Goal: Task Accomplishment & Management: Manage account settings

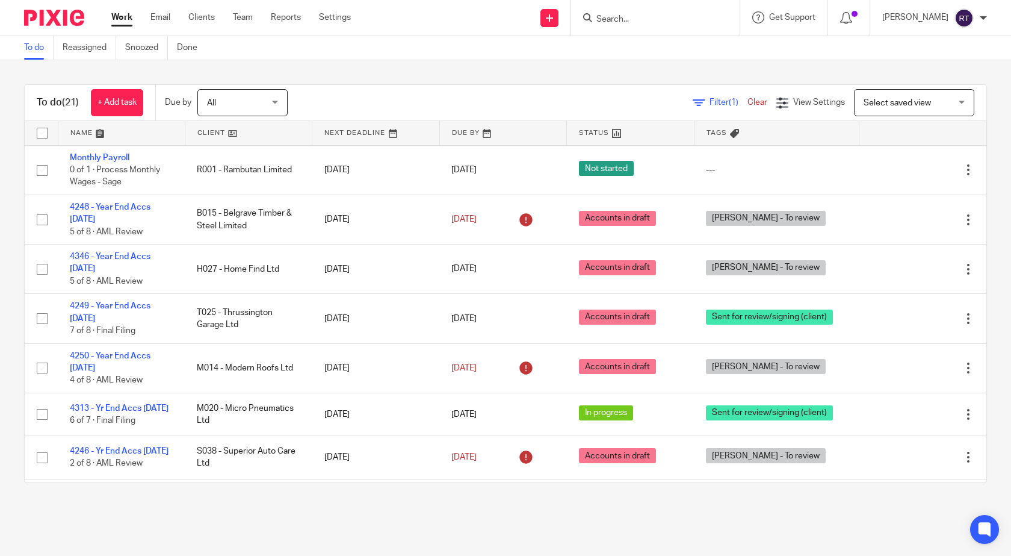
click at [615, 16] on input "Search" at bounding box center [649, 19] width 108 height 11
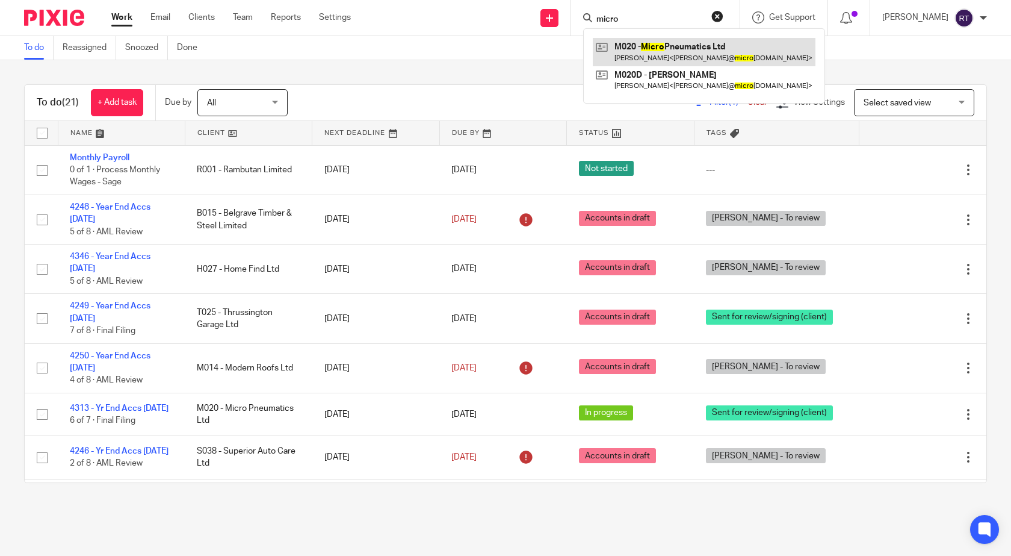
type input "micro"
click at [728, 52] on link at bounding box center [704, 52] width 223 height 28
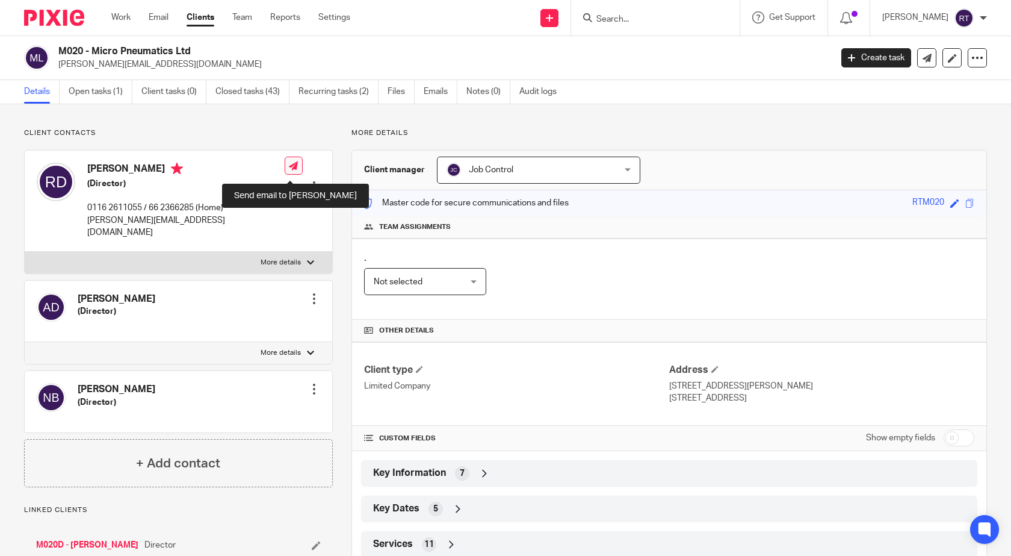
click at [291, 169] on icon at bounding box center [293, 165] width 9 height 9
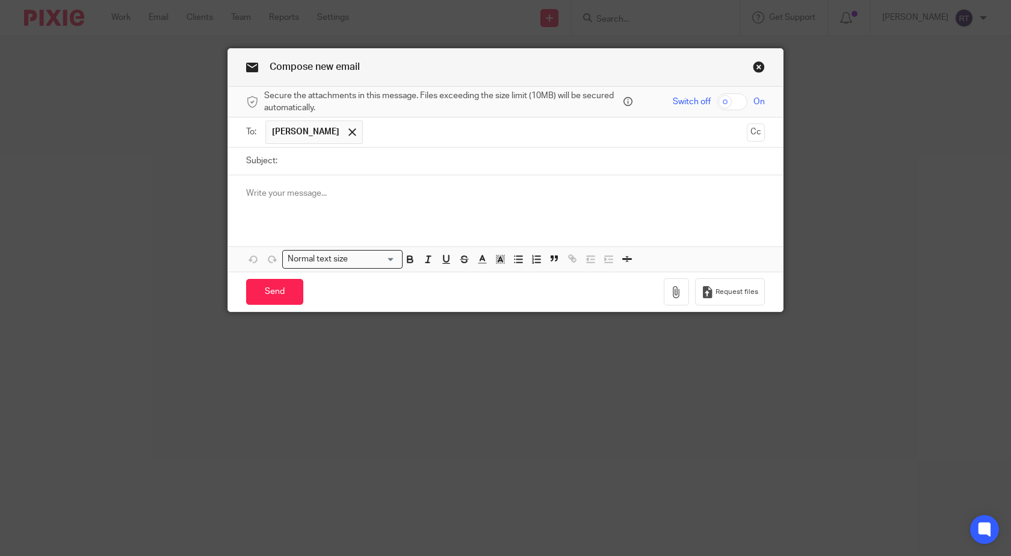
click at [725, 101] on input "checkbox" at bounding box center [732, 101] width 31 height 17
checkbox input "true"
click at [297, 170] on input "Subject:" at bounding box center [525, 160] width 482 height 27
type input "Wages"
click at [250, 194] on p at bounding box center [505, 193] width 519 height 12
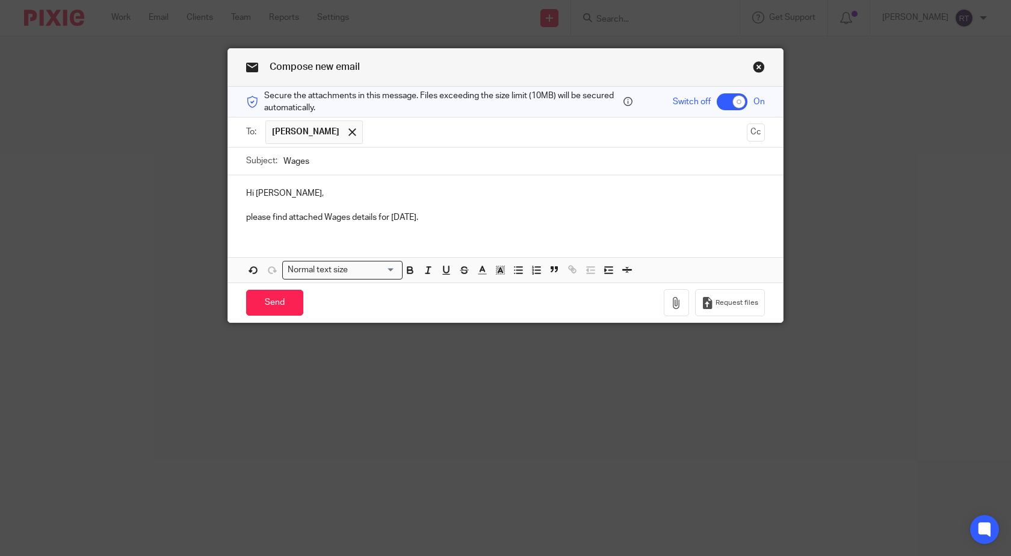
click at [246, 217] on p "please find attached Wages details for Friday." at bounding box center [505, 217] width 519 height 12
click at [449, 226] on div "Hi Rachel, Please find attached Wages details for Friday." at bounding box center [505, 204] width 555 height 58
click at [674, 300] on icon "button" at bounding box center [677, 303] width 12 height 12
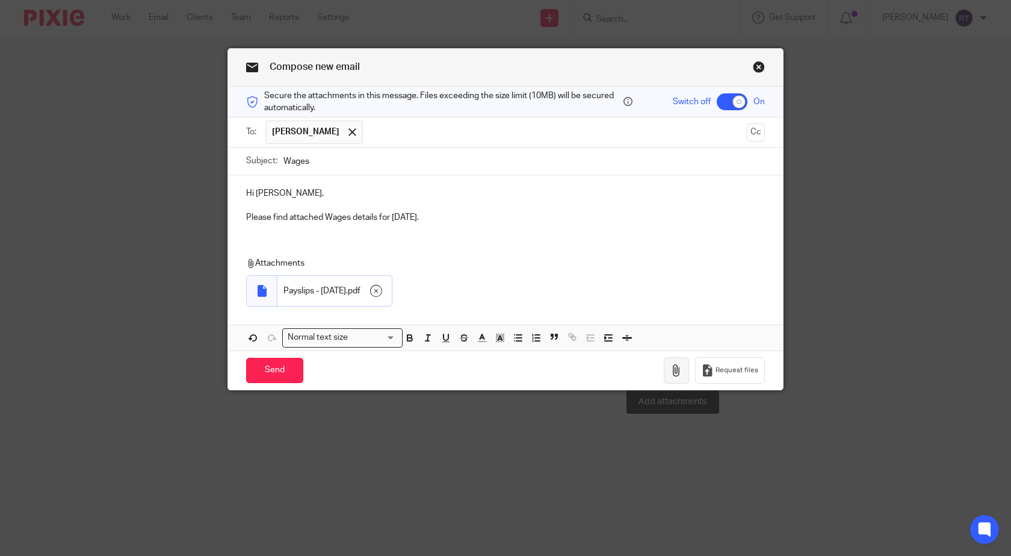
click at [681, 373] on button "button" at bounding box center [676, 370] width 25 height 27
click at [674, 370] on icon "button" at bounding box center [677, 370] width 12 height 12
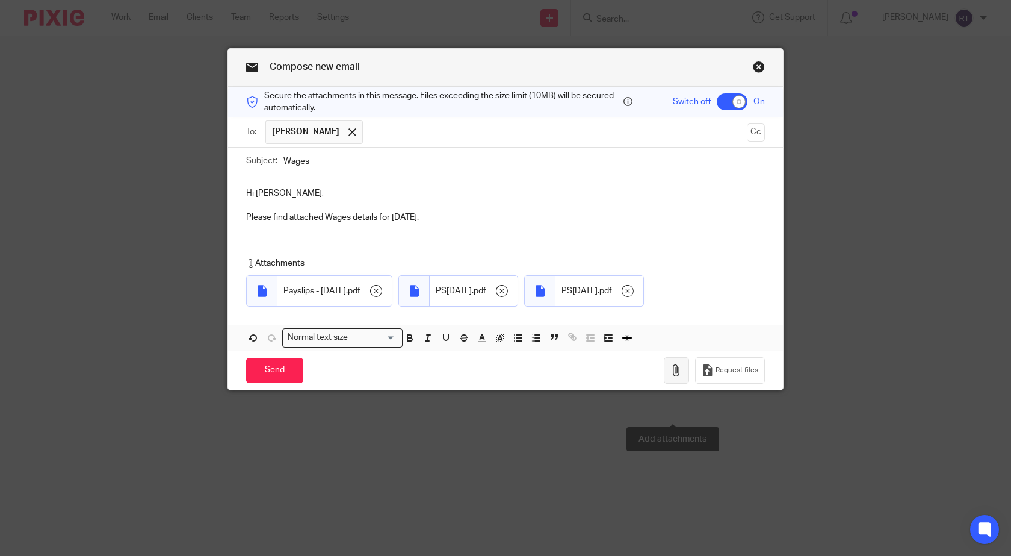
click at [683, 384] on button "button" at bounding box center [676, 370] width 25 height 27
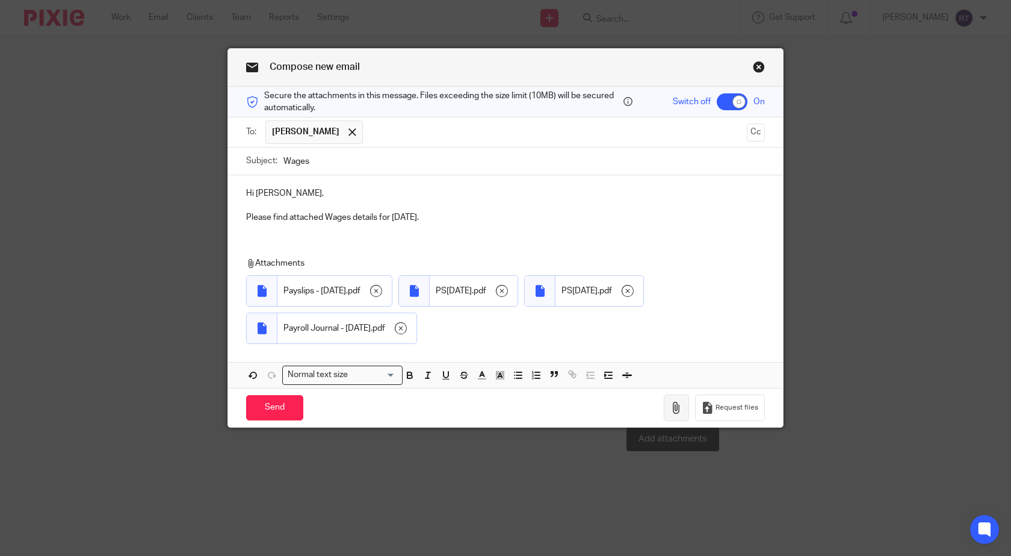
click at [675, 407] on icon "button" at bounding box center [677, 407] width 12 height 12
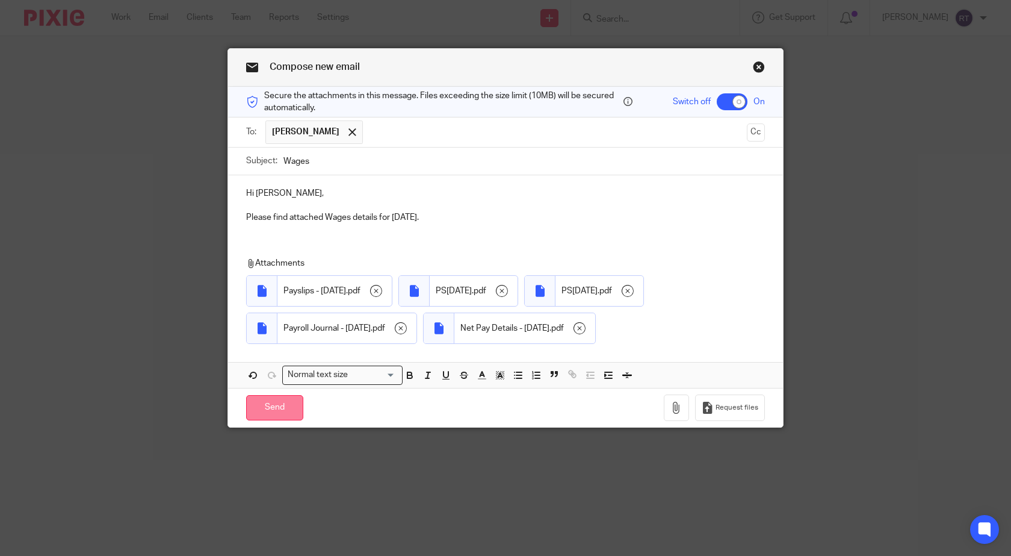
click at [264, 421] on input "Send" at bounding box center [274, 408] width 57 height 26
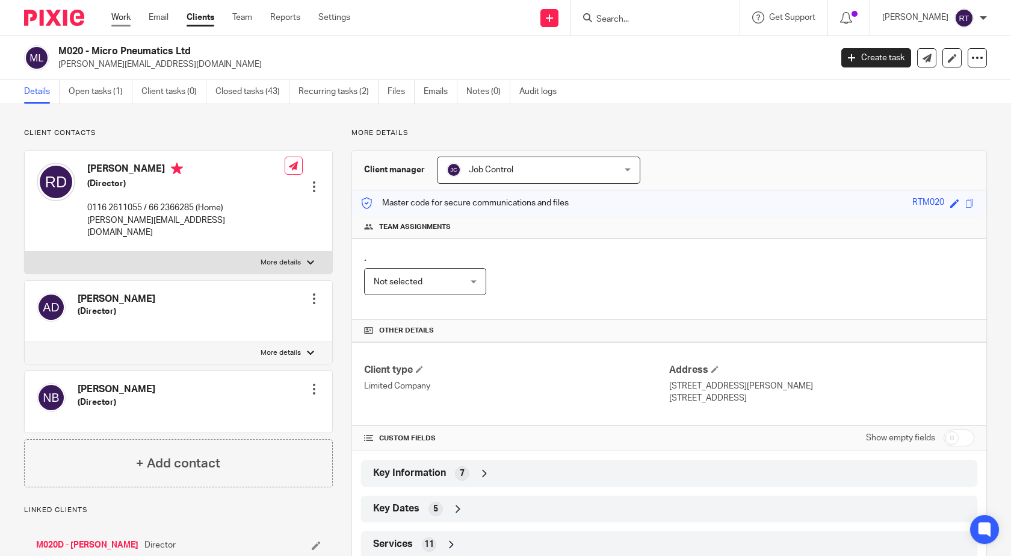
click at [114, 17] on link "Work" at bounding box center [120, 17] width 19 height 12
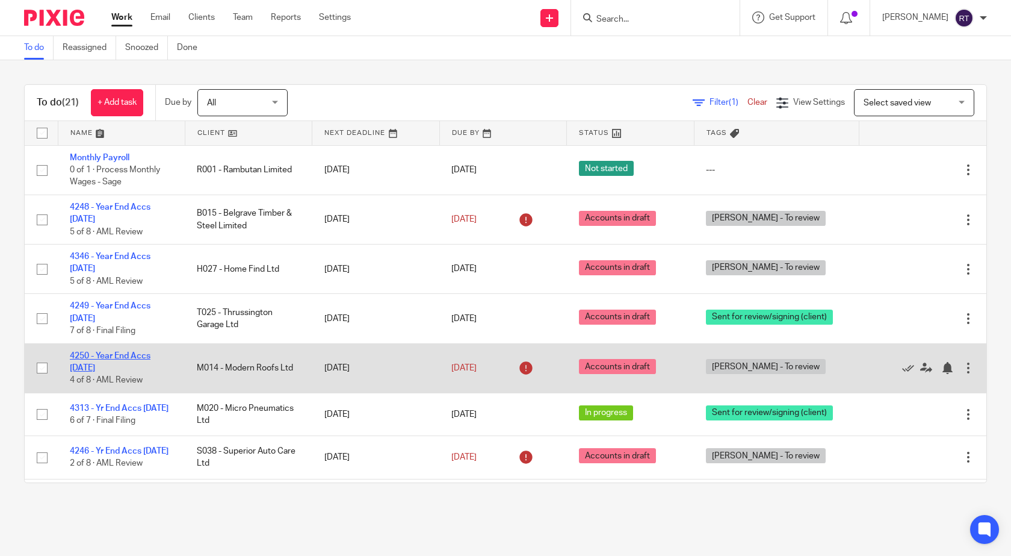
click at [135, 355] on link "4250 - Year End Accs [DATE]" at bounding box center [110, 362] width 81 height 20
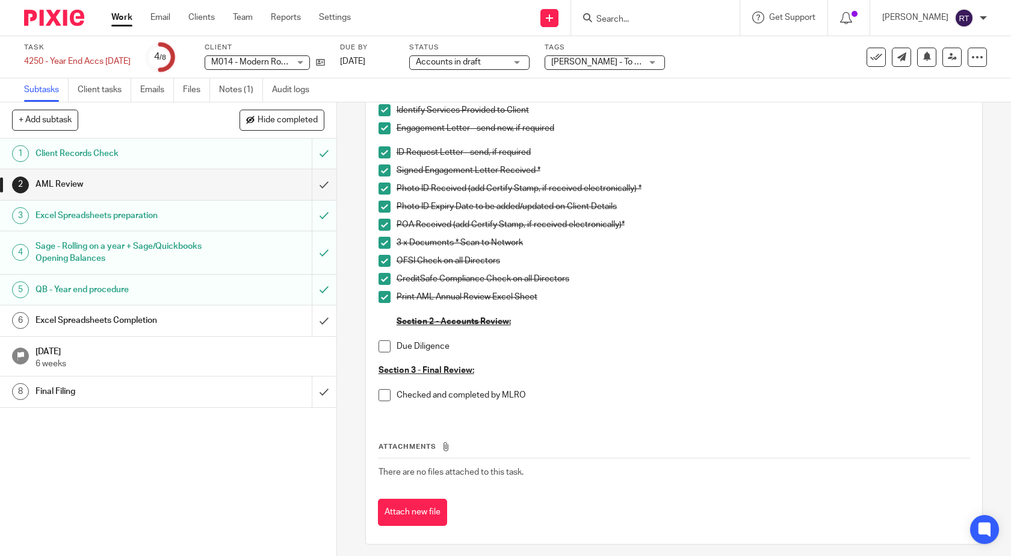
scroll to position [258, 0]
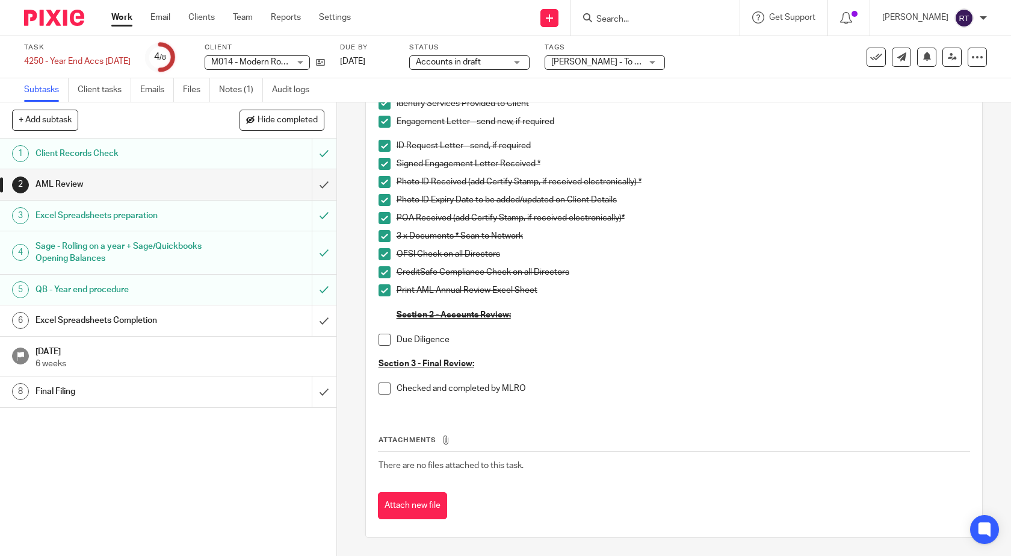
click at [382, 342] on span at bounding box center [385, 339] width 12 height 12
click at [382, 392] on span at bounding box center [385, 388] width 12 height 12
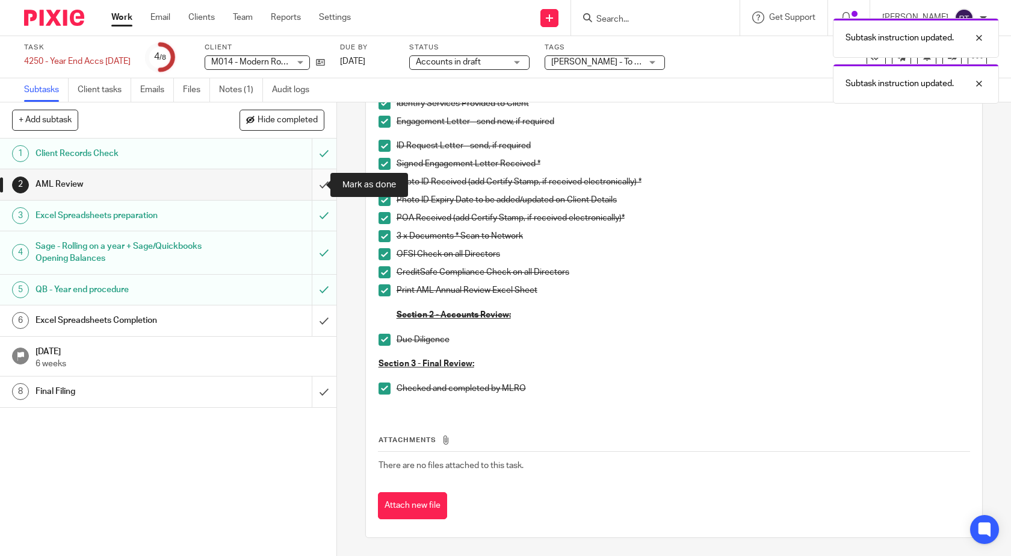
click at [313, 184] on input "submit" at bounding box center [168, 184] width 336 height 30
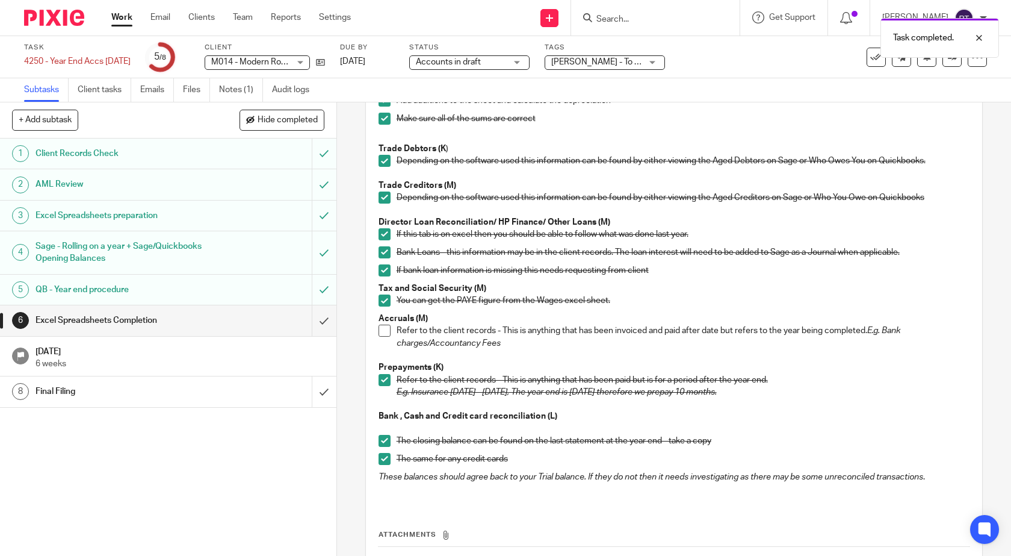
scroll to position [181, 0]
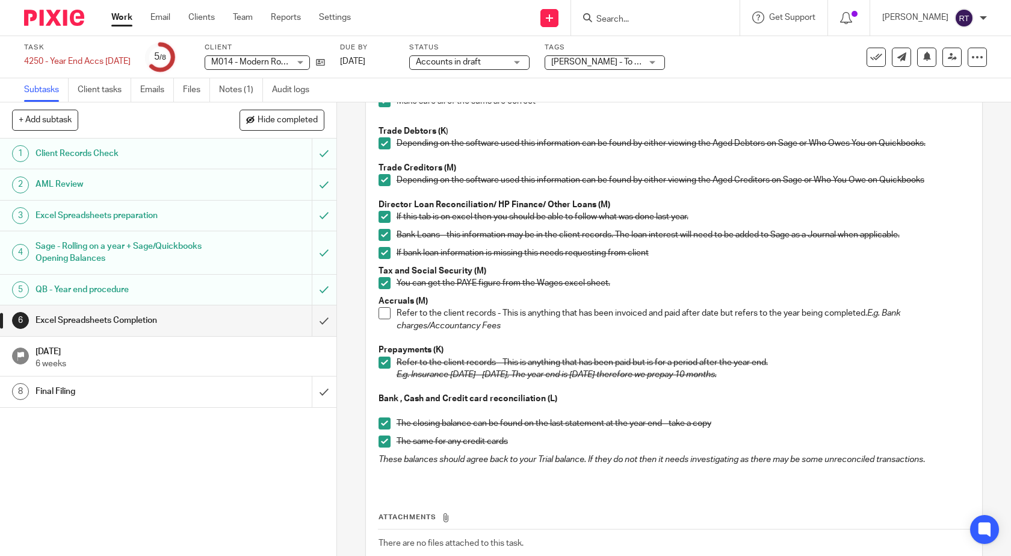
click at [379, 316] on span at bounding box center [385, 313] width 12 height 12
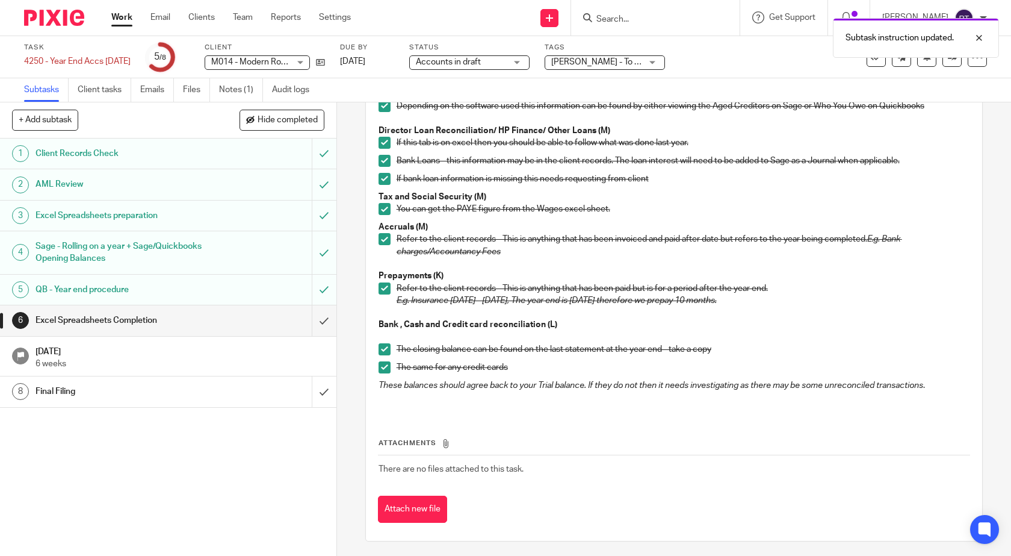
scroll to position [258, 0]
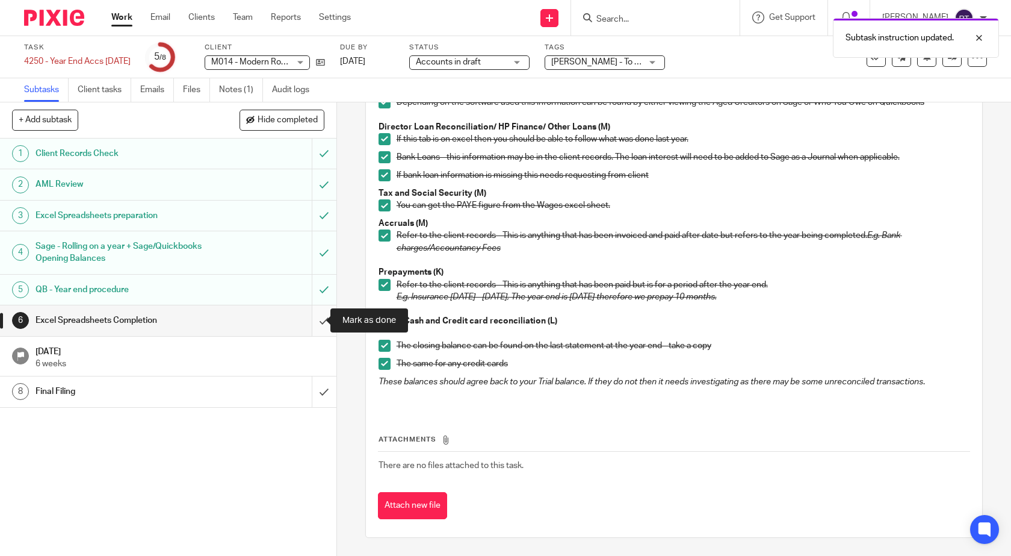
click at [312, 320] on input "submit" at bounding box center [168, 320] width 336 height 30
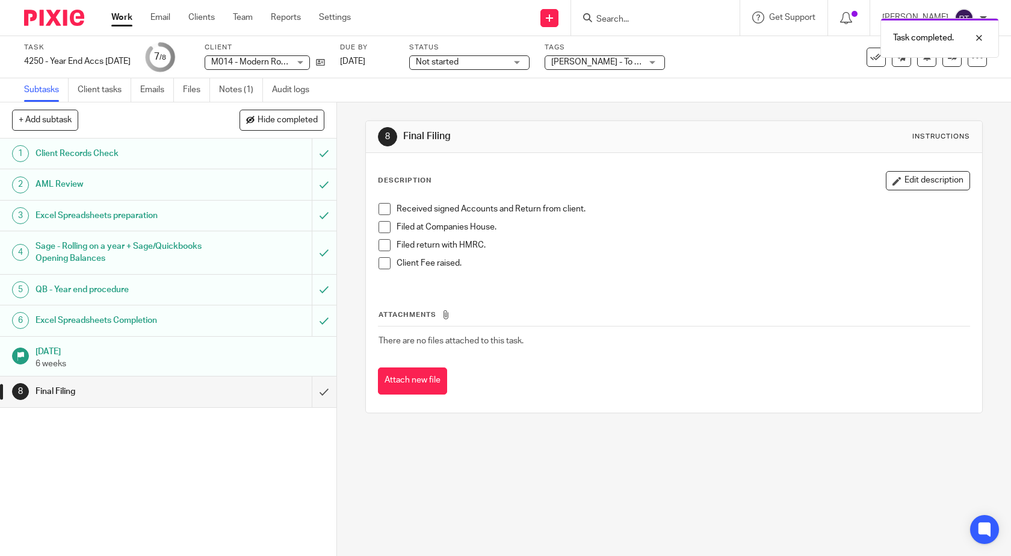
click at [662, 59] on div "[PERSON_NAME] - To review" at bounding box center [605, 62] width 120 height 14
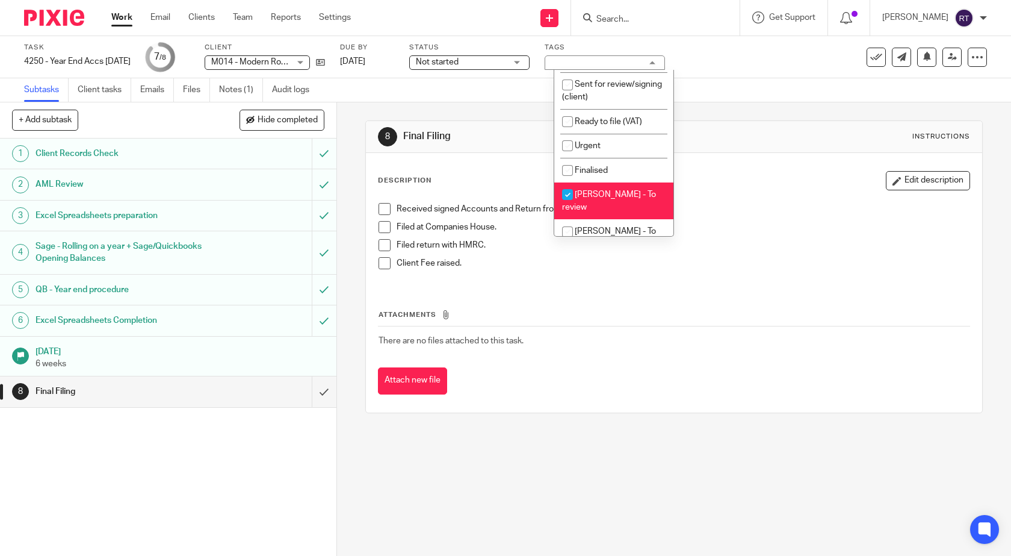
scroll to position [241, 0]
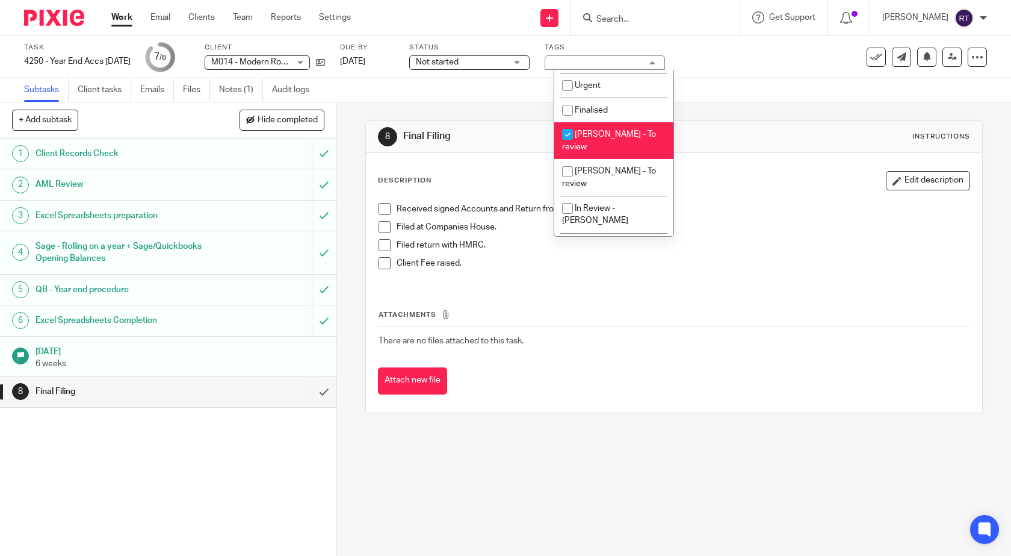
click at [566, 146] on input "checkbox" at bounding box center [567, 134] width 23 height 23
checkbox input "false"
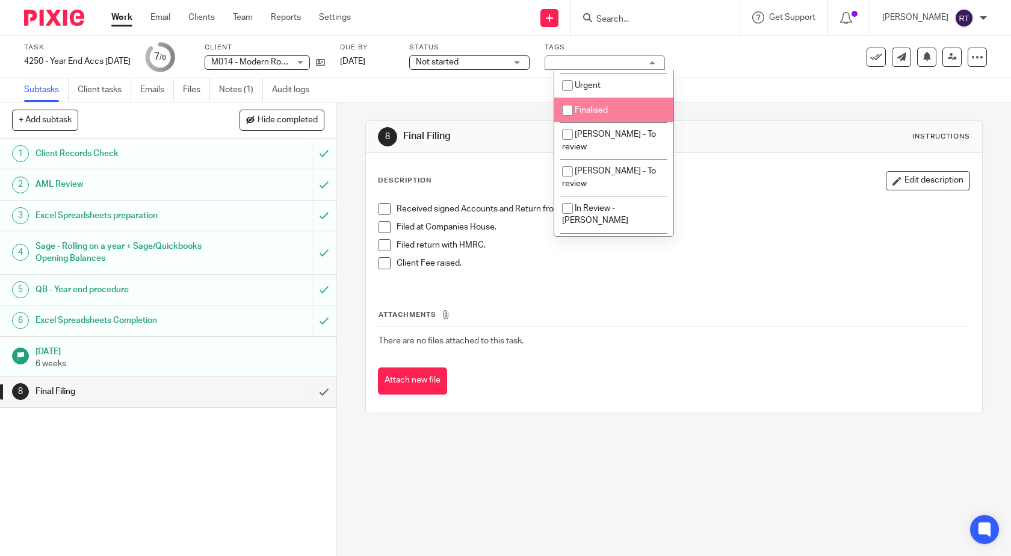
click at [569, 122] on input "checkbox" at bounding box center [567, 110] width 23 height 23
checkbox input "true"
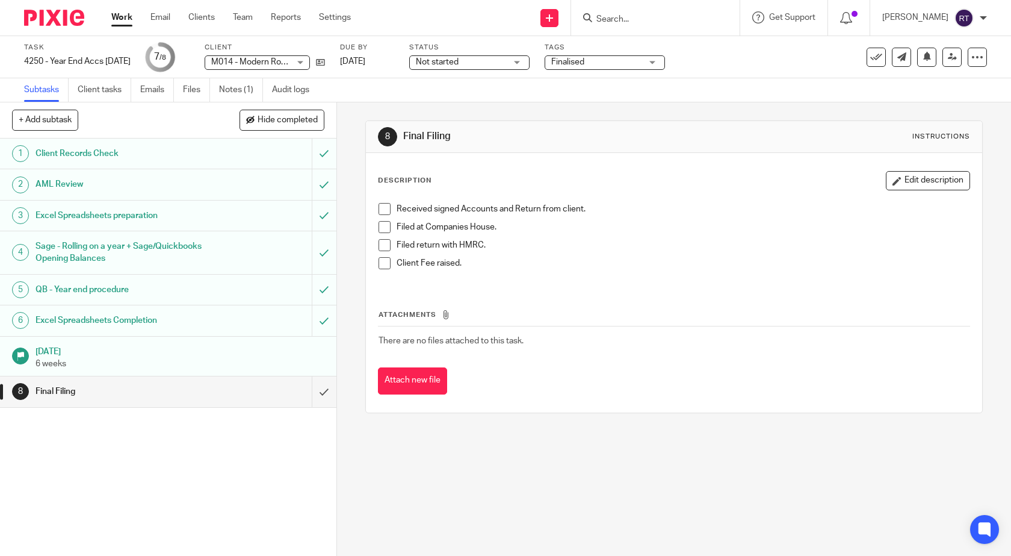
click at [379, 262] on span at bounding box center [385, 263] width 12 height 12
click at [381, 247] on span at bounding box center [385, 245] width 12 height 12
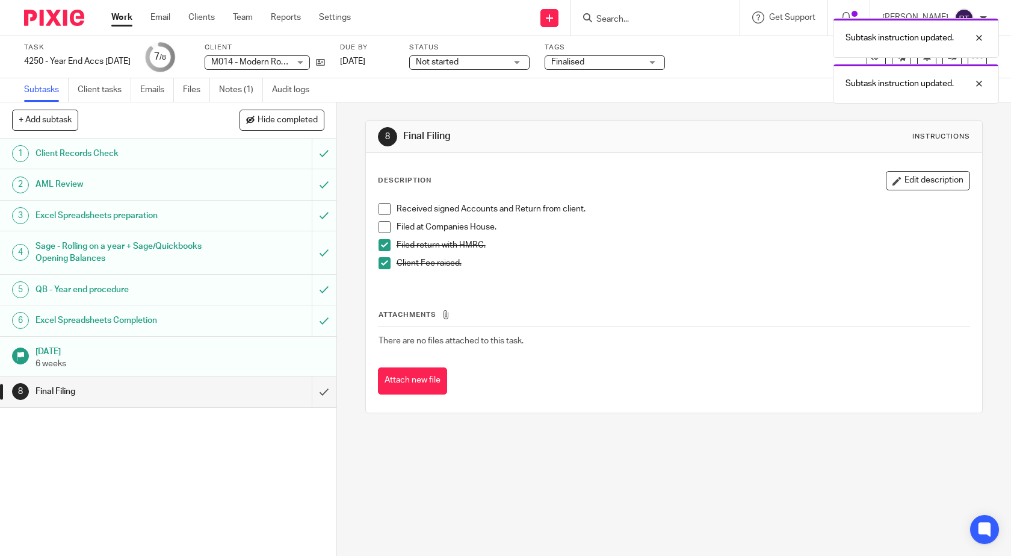
click at [380, 228] on span at bounding box center [385, 227] width 12 height 12
click at [380, 212] on span at bounding box center [385, 209] width 12 height 12
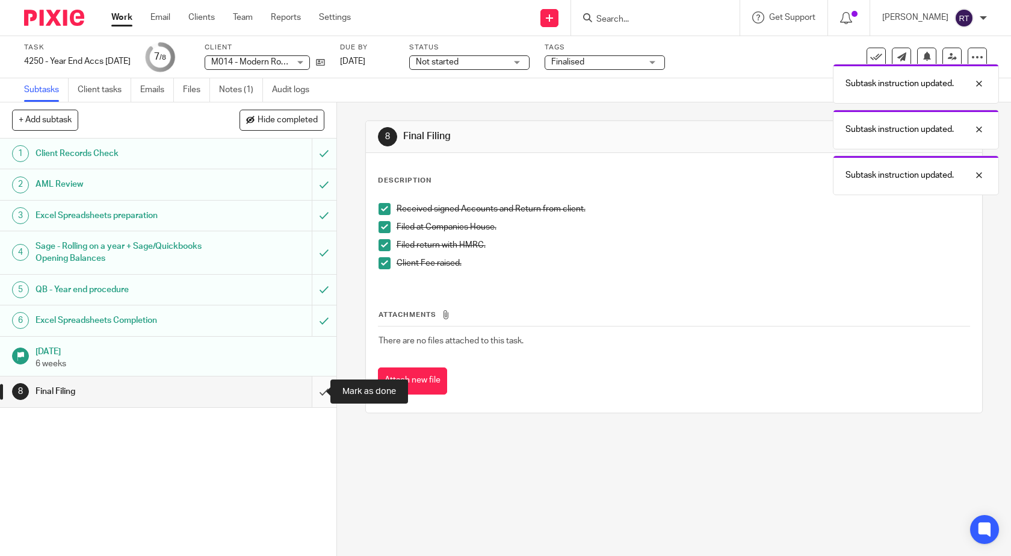
click at [311, 392] on input "submit" at bounding box center [168, 391] width 336 height 30
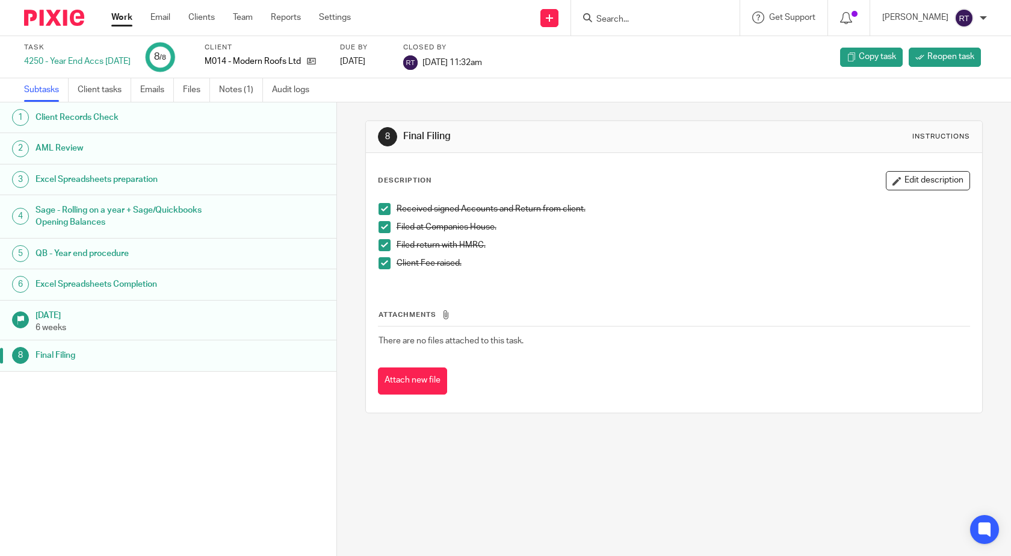
click at [122, 15] on link "Work" at bounding box center [121, 17] width 21 height 12
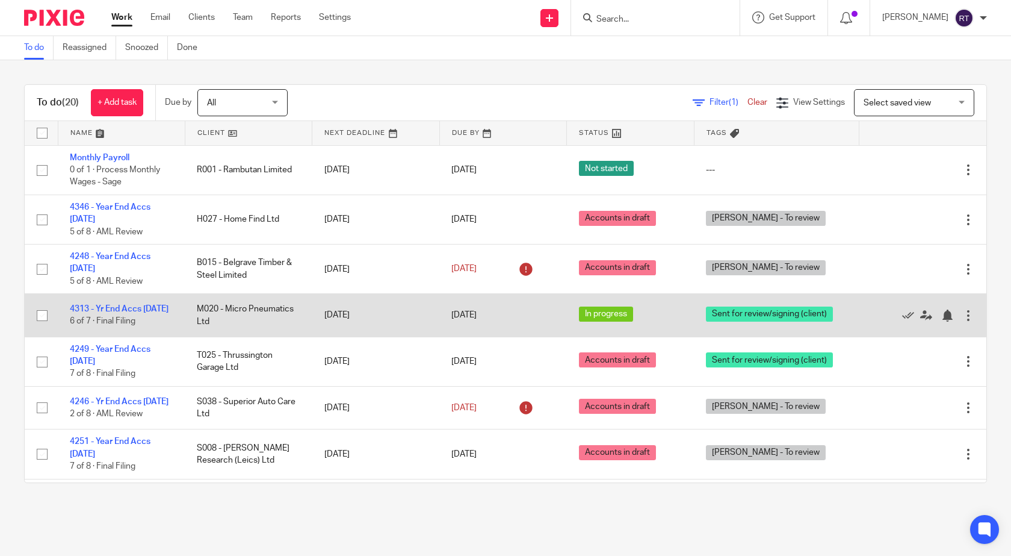
click at [274, 314] on td "M020 - Micro Pneumatics Ltd" at bounding box center [248, 315] width 127 height 43
click at [119, 305] on link "4313 - Yr End Accs 31.12.24" at bounding box center [119, 309] width 99 height 8
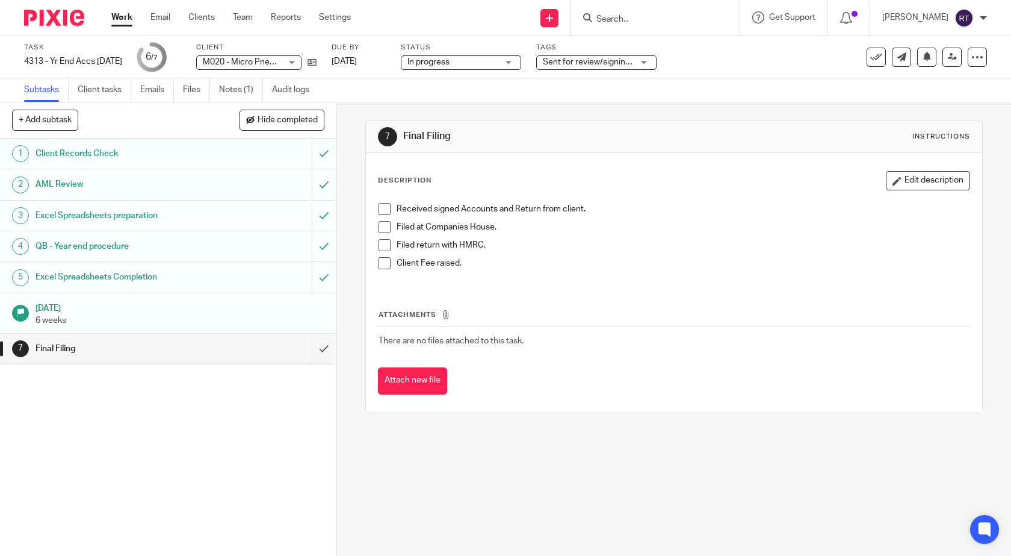
click at [517, 60] on div "In progress In progress" at bounding box center [461, 62] width 120 height 14
click at [657, 60] on div "Sent for review/signing (client)" at bounding box center [596, 62] width 120 height 14
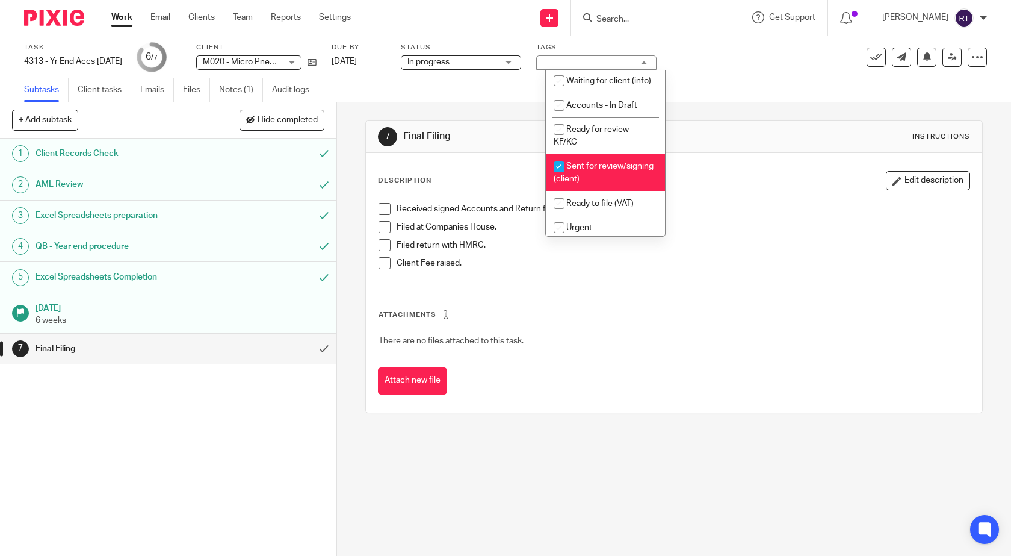
scroll to position [120, 0]
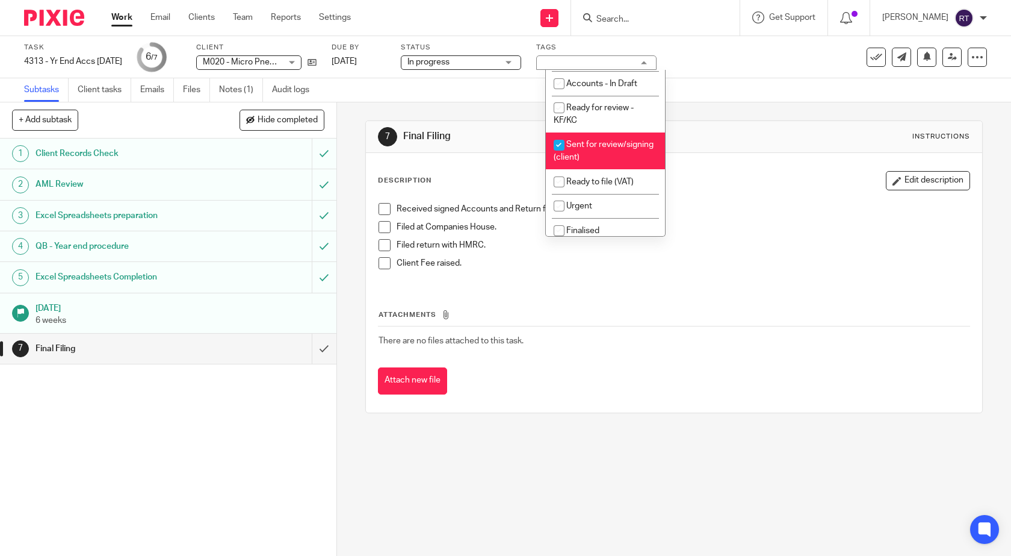
click at [562, 156] on input "checkbox" at bounding box center [559, 145] width 23 height 23
checkbox input "false"
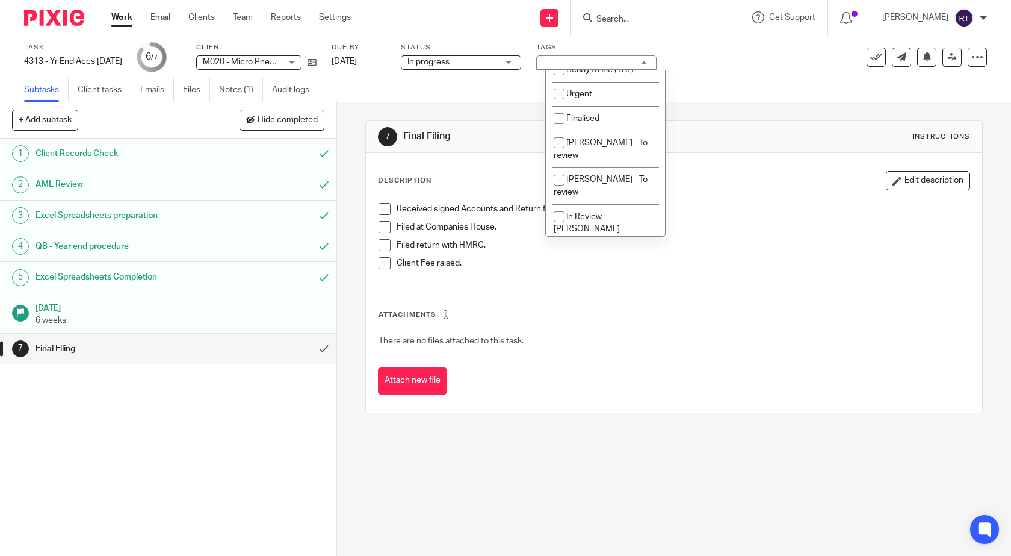
scroll to position [241, 0]
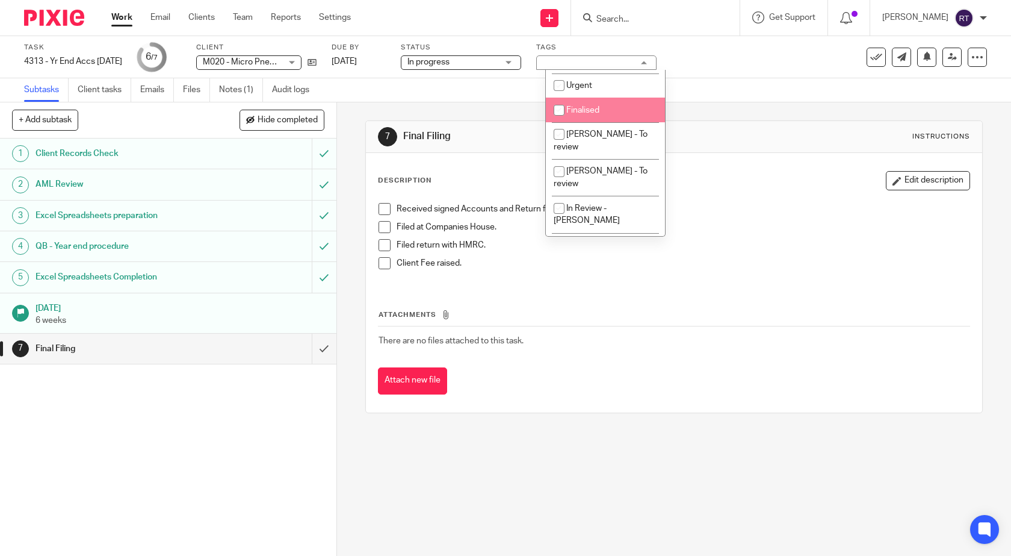
click at [558, 122] on input "checkbox" at bounding box center [559, 110] width 23 height 23
checkbox input "true"
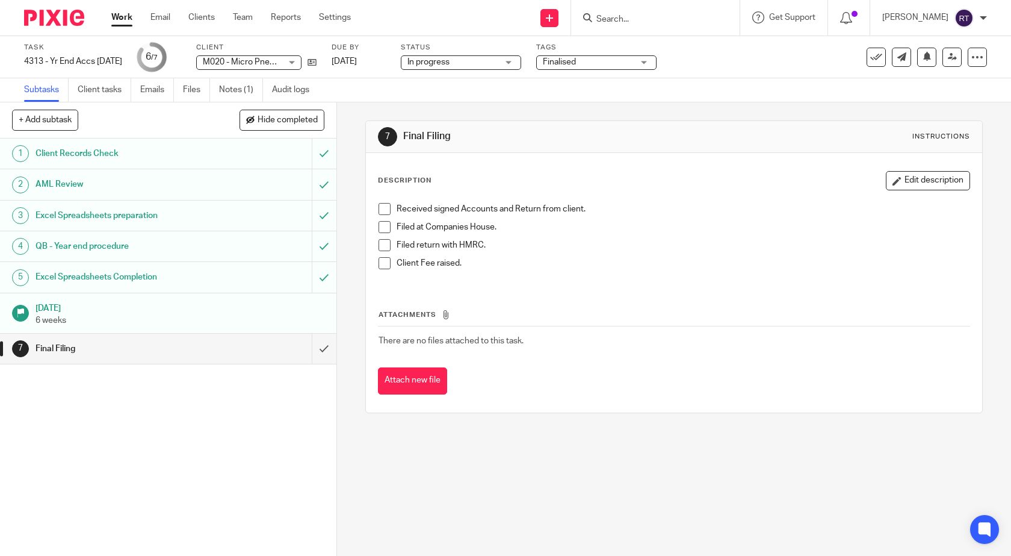
click at [379, 211] on span at bounding box center [385, 209] width 12 height 12
click span
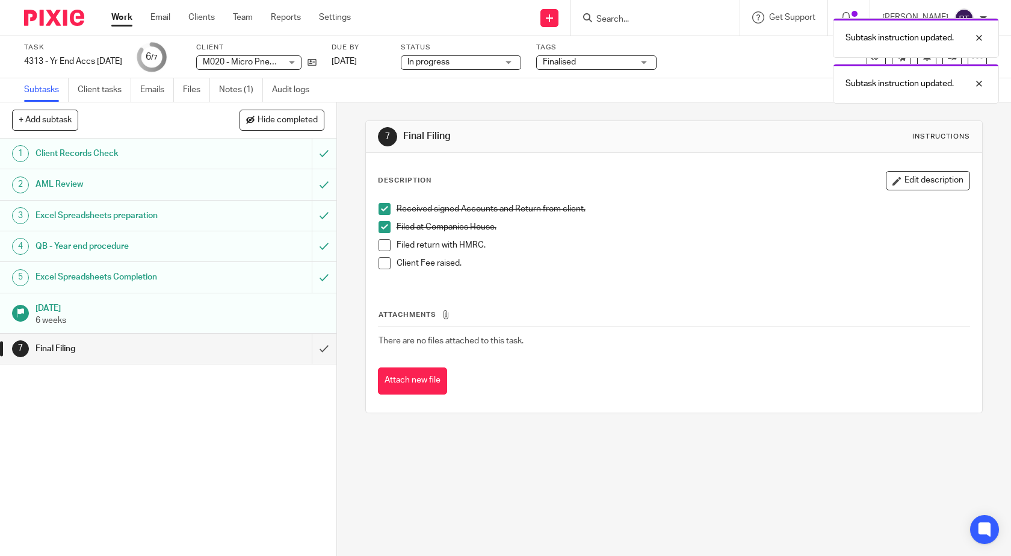
click span
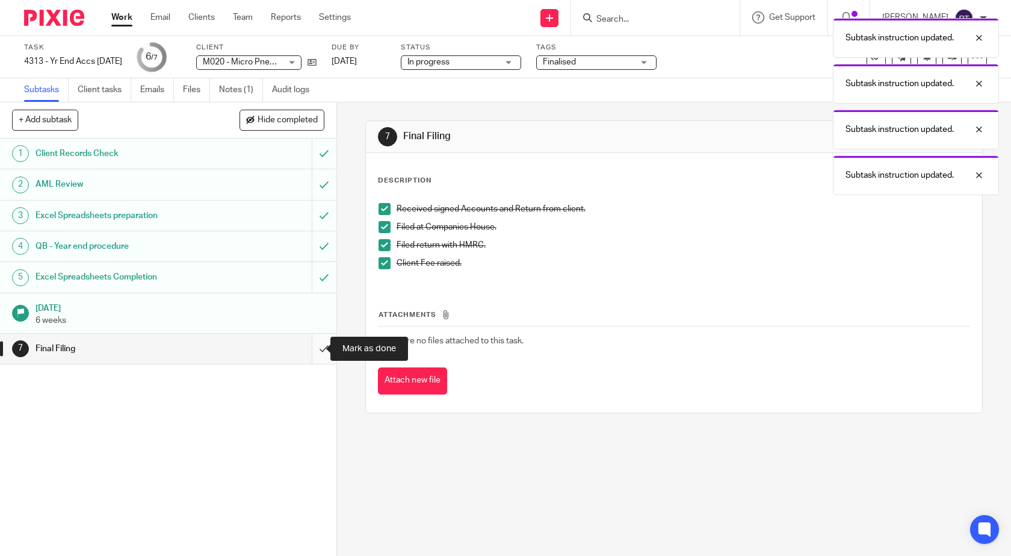
click input "submit"
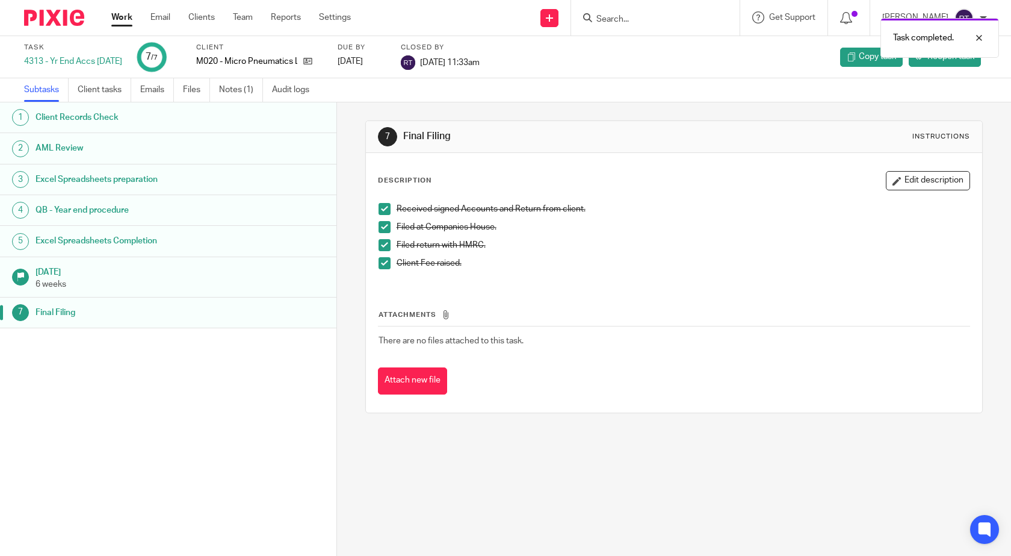
click at [120, 16] on link "Work" at bounding box center [121, 17] width 21 height 12
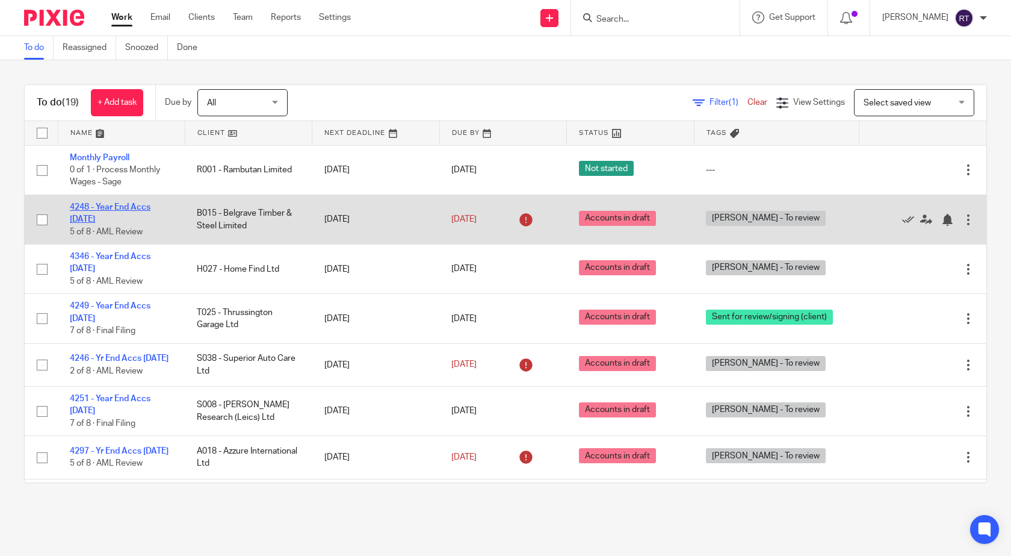
click at [135, 205] on link "4248 - Year End Accs [DATE]" at bounding box center [110, 213] width 81 height 20
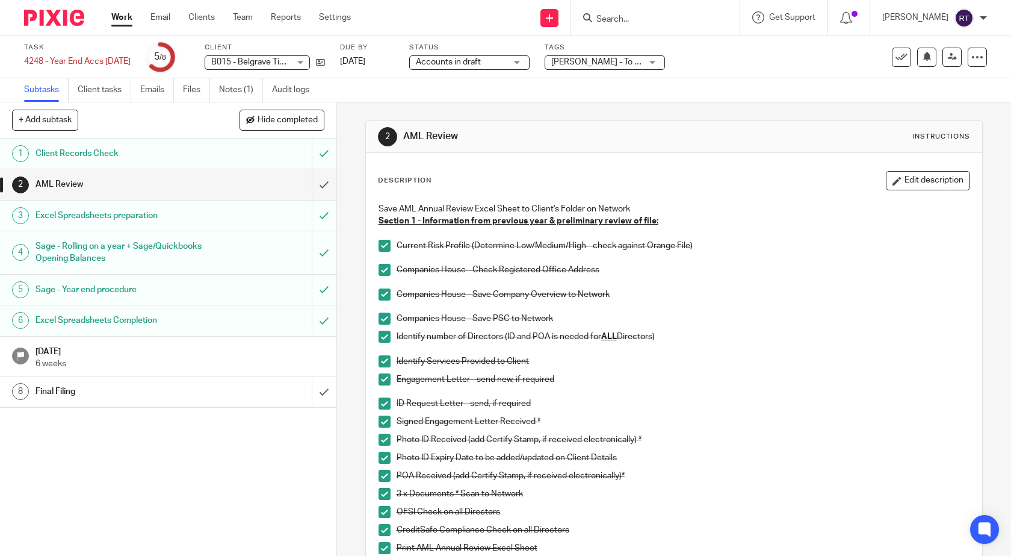
click at [665, 64] on div "[PERSON_NAME] - To review" at bounding box center [605, 62] width 120 height 14
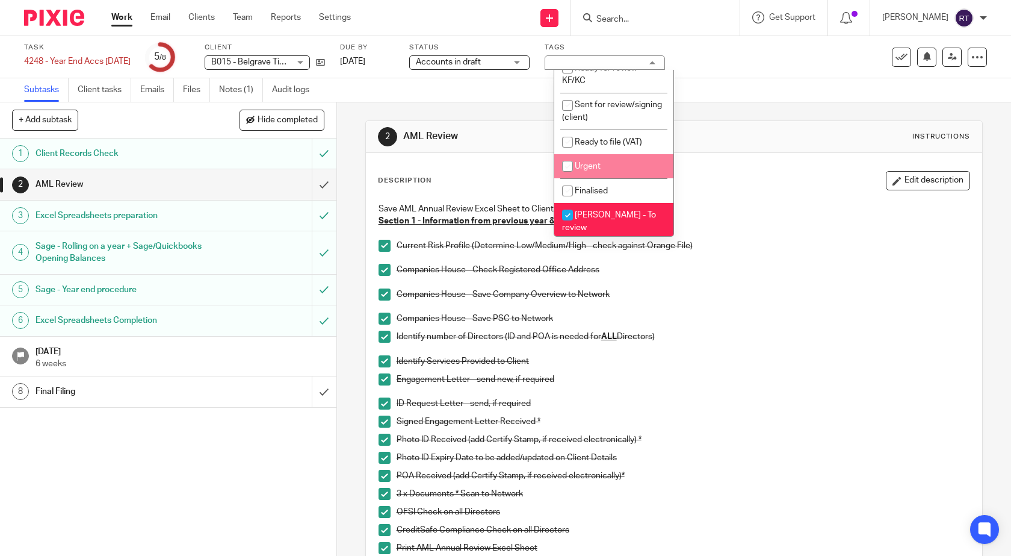
scroll to position [181, 0]
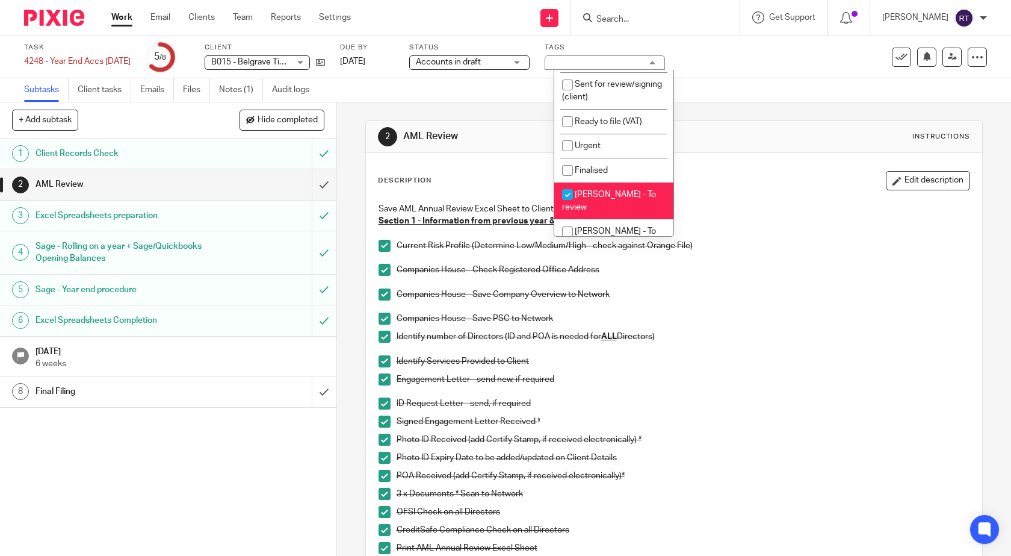
click at [569, 206] on input "checkbox" at bounding box center [567, 194] width 23 height 23
checkbox input "false"
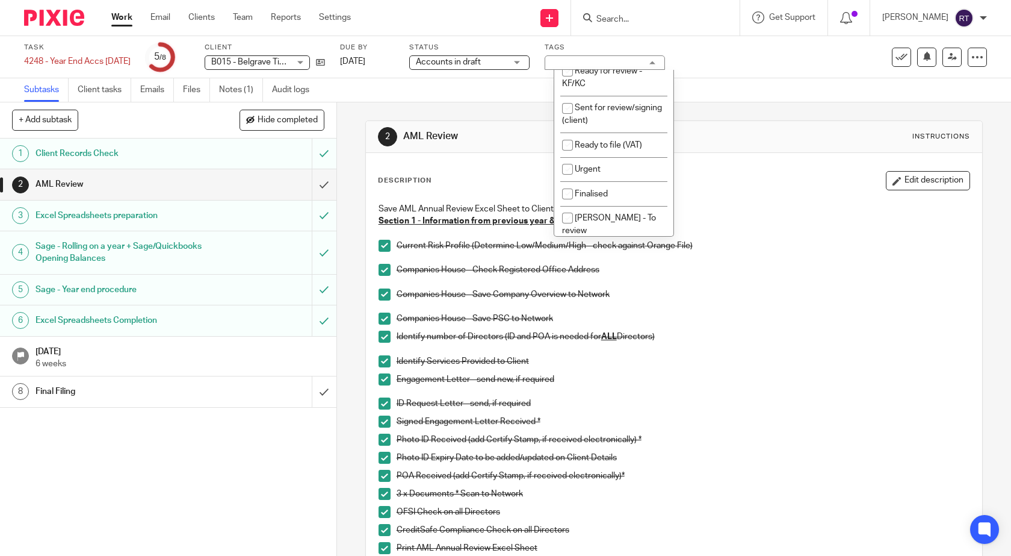
scroll to position [97, 0]
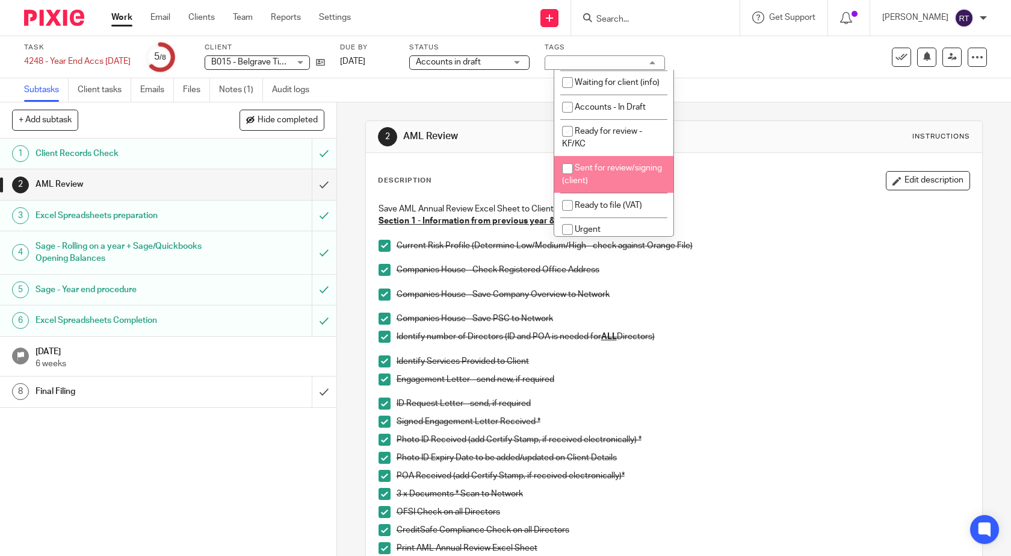
click at [566, 180] on input "checkbox" at bounding box center [567, 168] width 23 height 23
checkbox input "true"
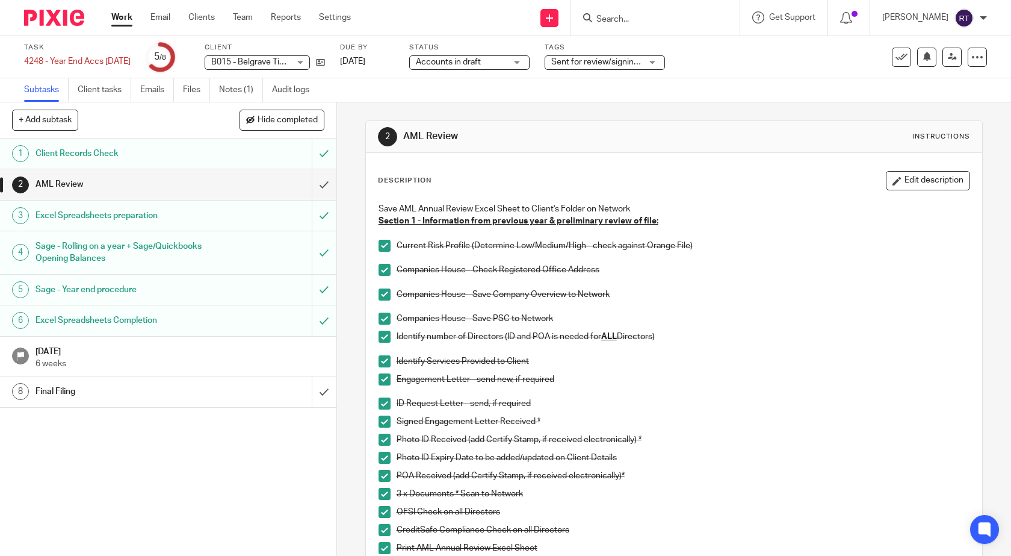
click at [742, 287] on p at bounding box center [684, 282] width 574 height 12
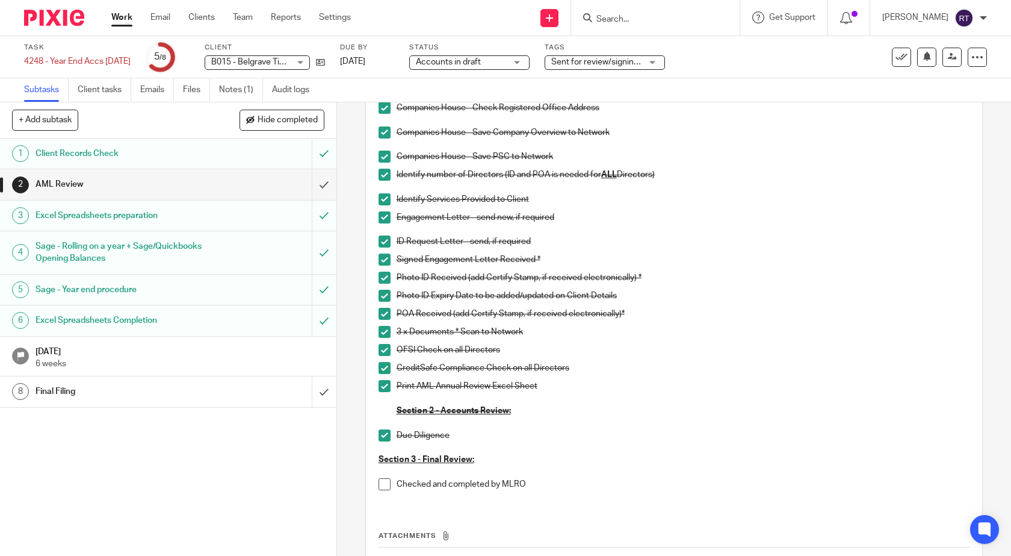
scroll to position [258, 0]
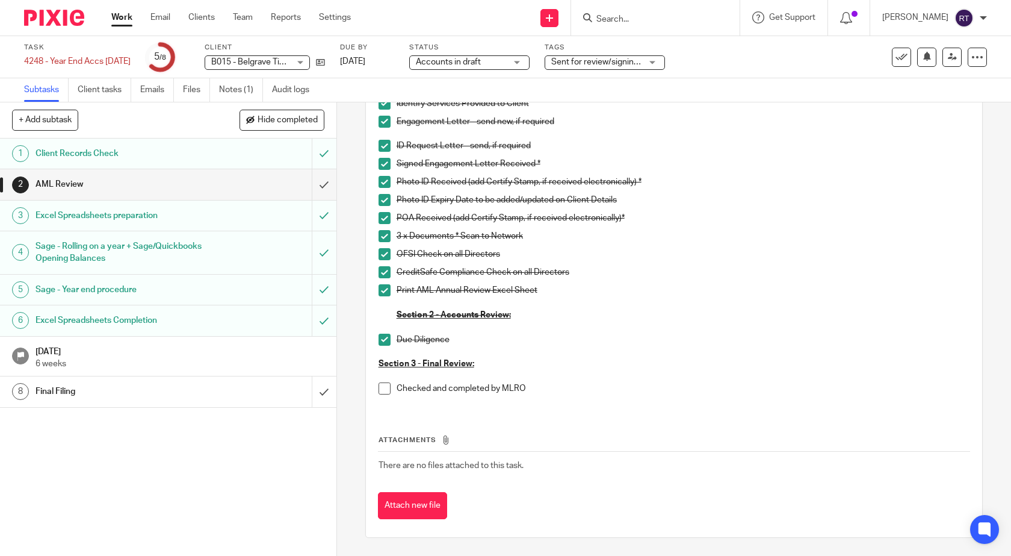
click at [380, 389] on span at bounding box center [385, 388] width 12 height 12
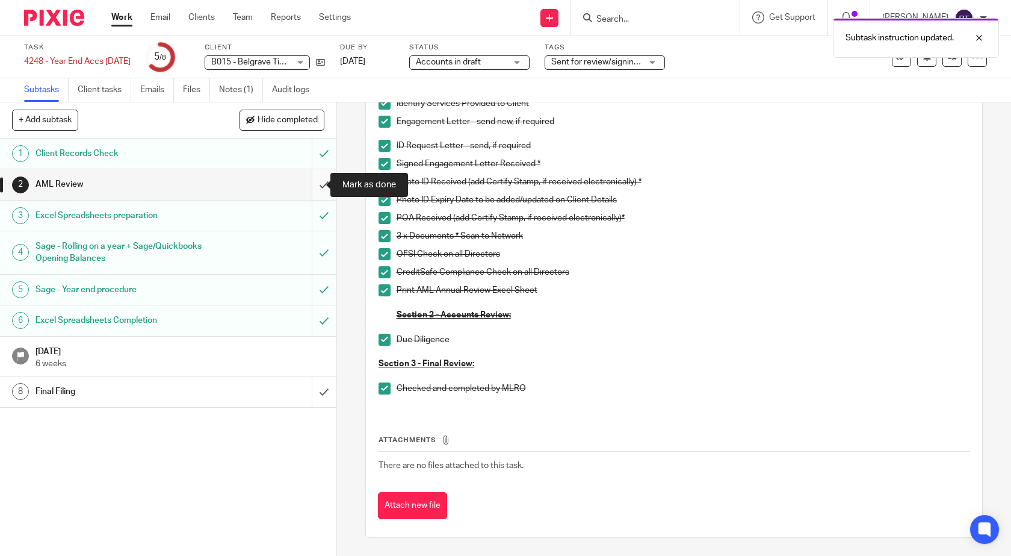
click at [314, 186] on input "submit" at bounding box center [168, 184] width 336 height 30
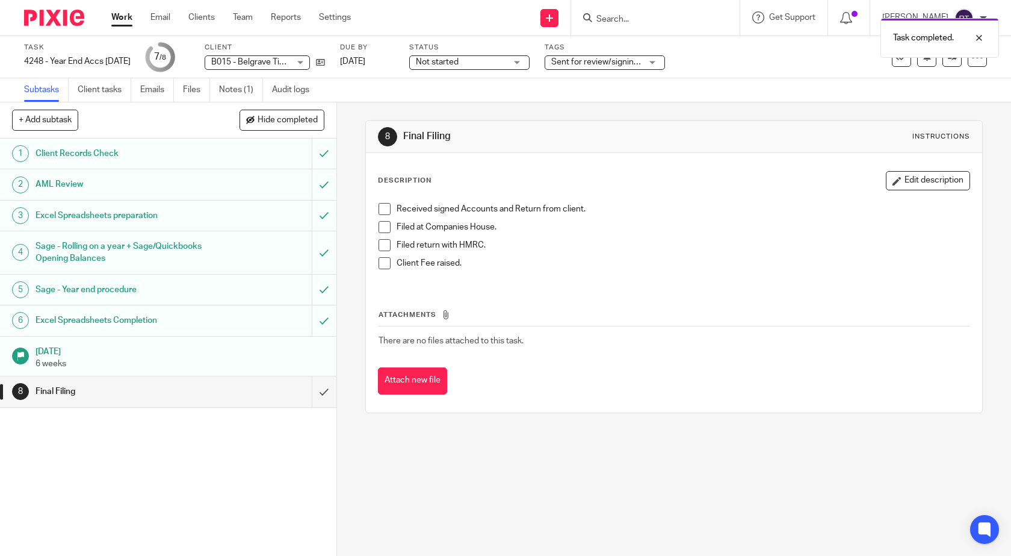
click at [119, 18] on link "Work" at bounding box center [121, 17] width 21 height 12
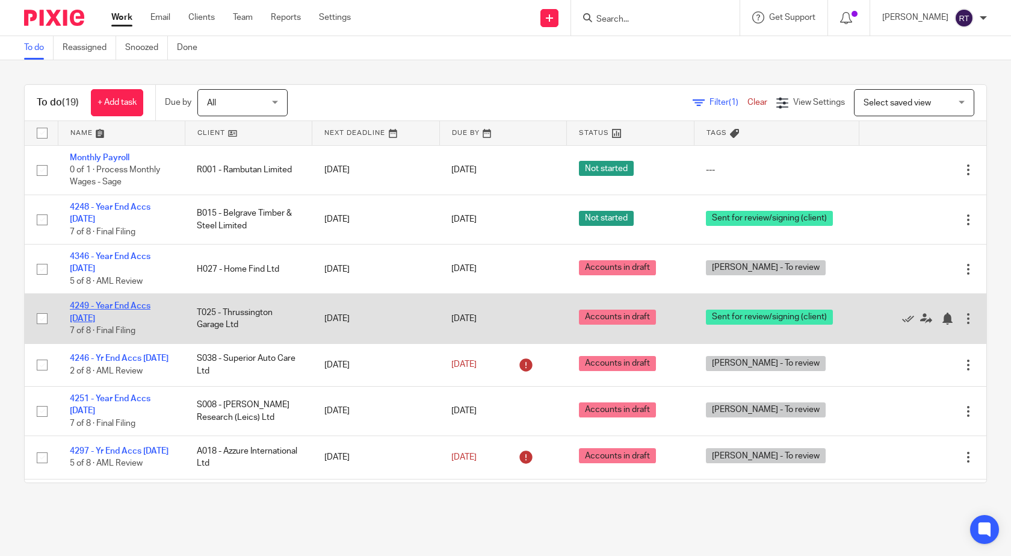
click at [126, 303] on link "4249 - Year End Accs 31.12.24" at bounding box center [110, 312] width 81 height 20
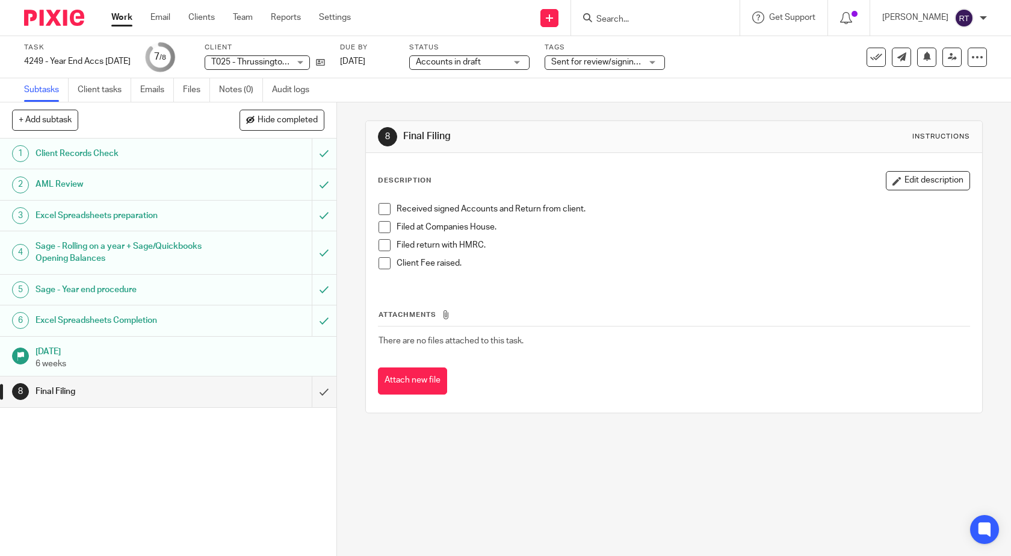
click at [379, 208] on span at bounding box center [385, 209] width 12 height 12
click at [382, 226] on span at bounding box center [385, 227] width 12 height 12
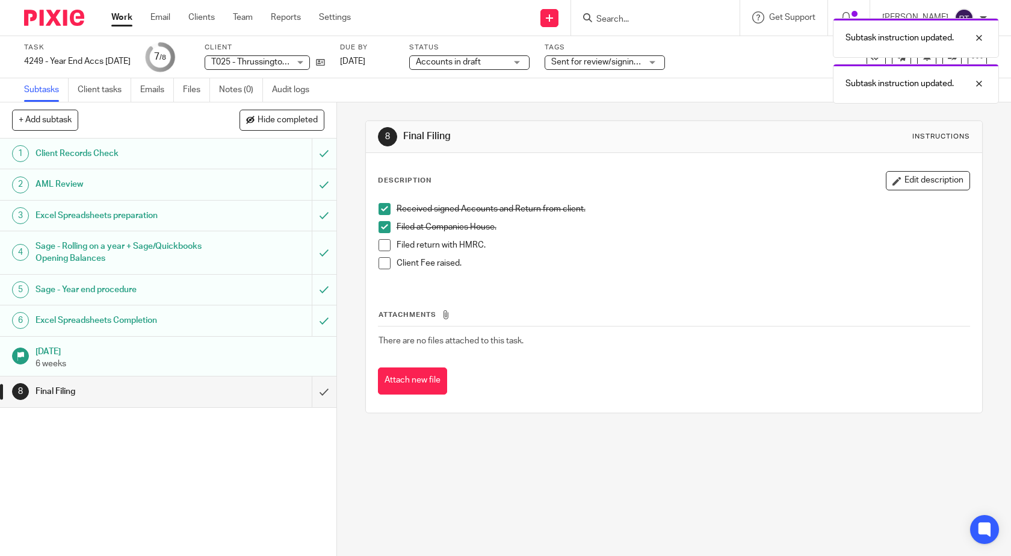
click at [382, 245] on span at bounding box center [385, 245] width 12 height 12
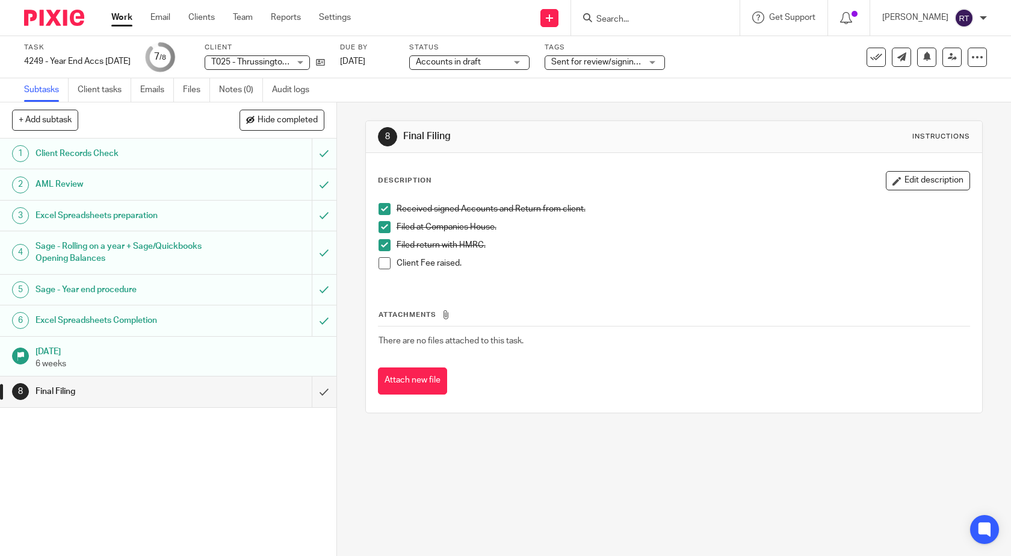
click at [379, 259] on span at bounding box center [385, 263] width 12 height 12
click at [664, 60] on div "Sent for review/signing (client)" at bounding box center [605, 62] width 120 height 14
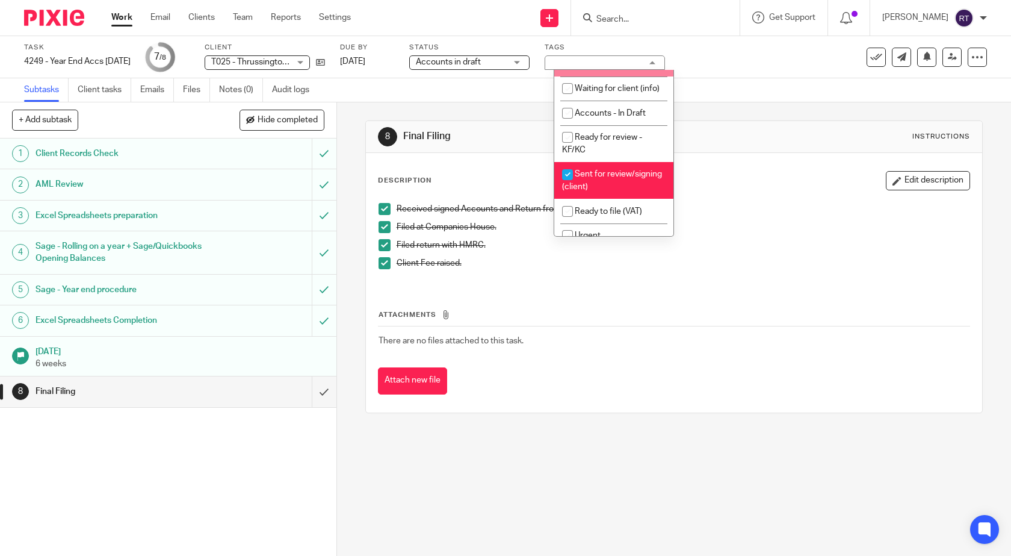
scroll to position [120, 0]
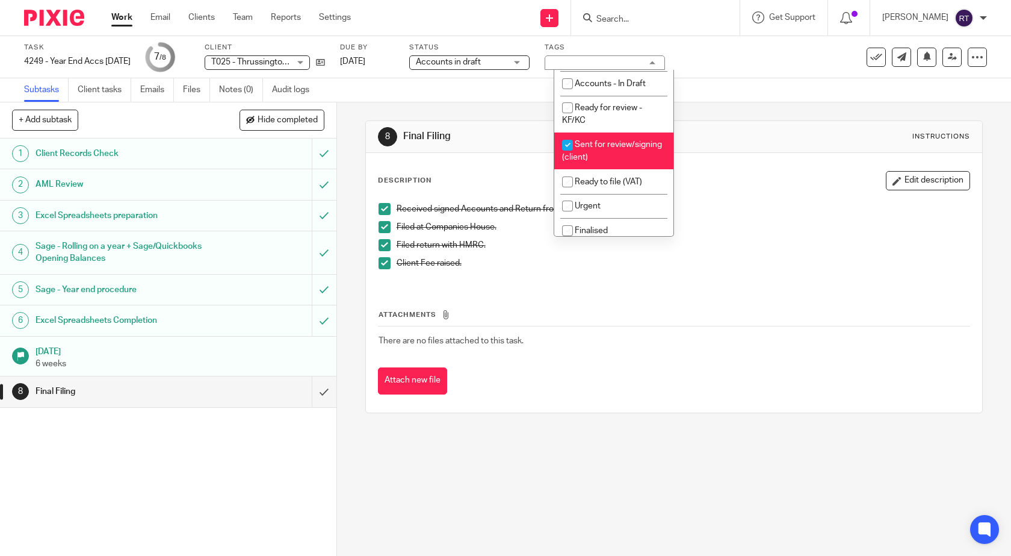
click at [566, 156] on input "checkbox" at bounding box center [567, 145] width 23 height 23
checkbox input "false"
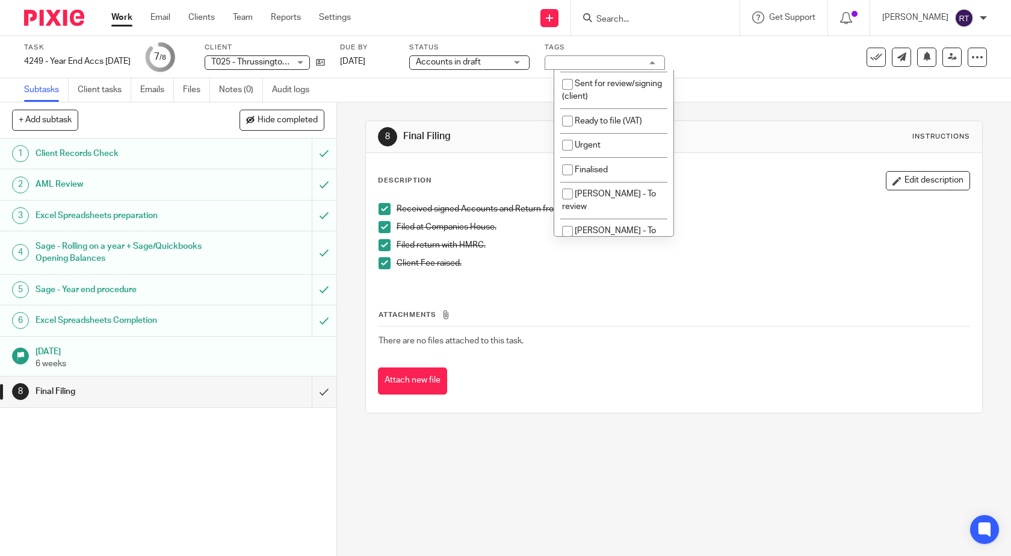
scroll to position [241, 0]
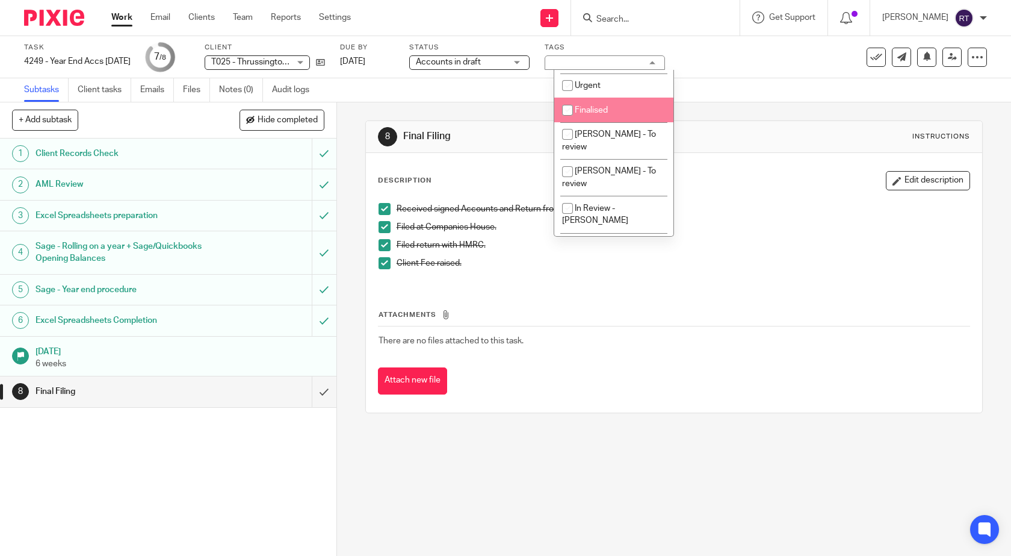
click at [570, 122] on input "checkbox" at bounding box center [567, 110] width 23 height 23
checkbox input "true"
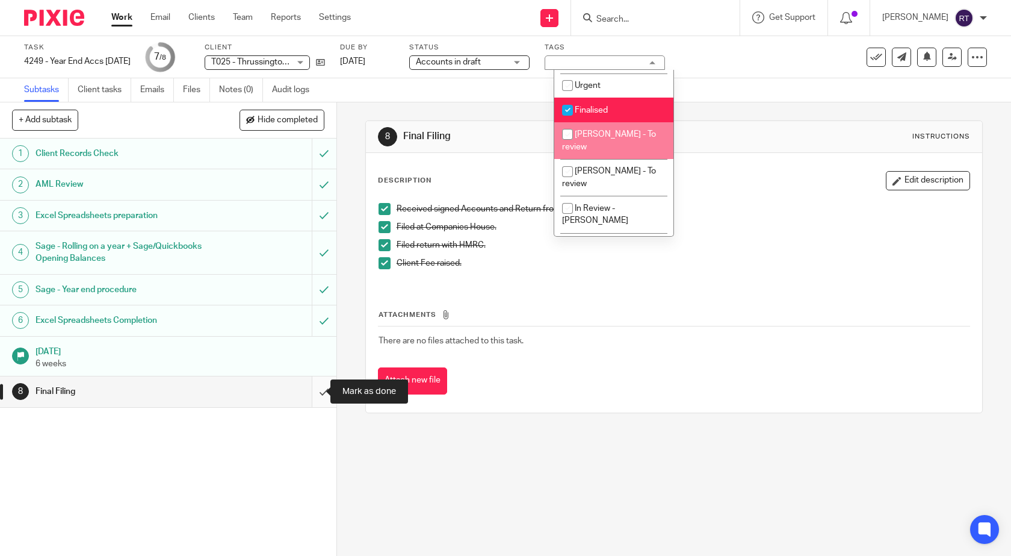
click at [313, 392] on input "submit" at bounding box center [168, 391] width 336 height 30
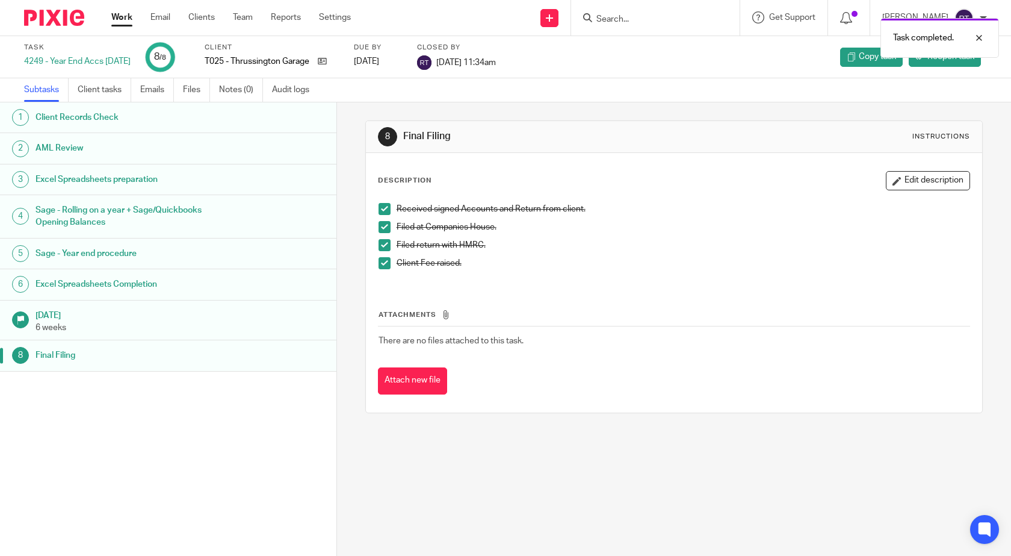
click at [125, 18] on link "Work" at bounding box center [121, 17] width 21 height 12
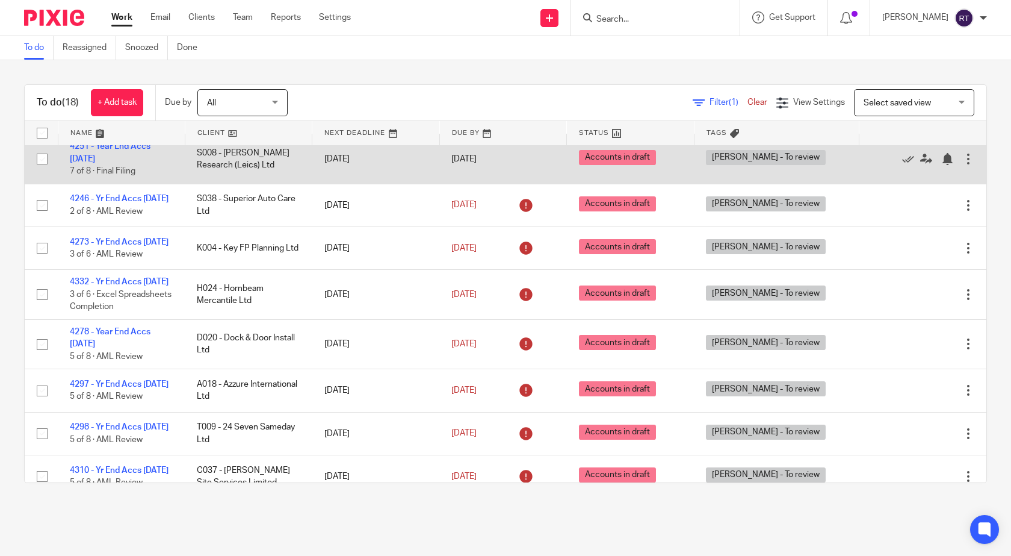
scroll to position [181, 0]
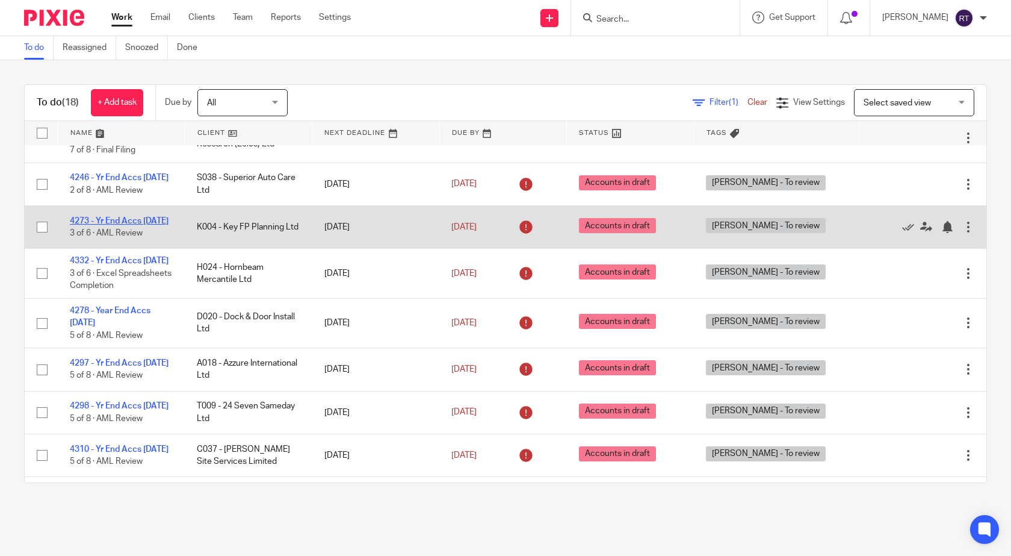
click at [125, 223] on link "4273 - Yr End Accs [DATE]" at bounding box center [119, 221] width 99 height 8
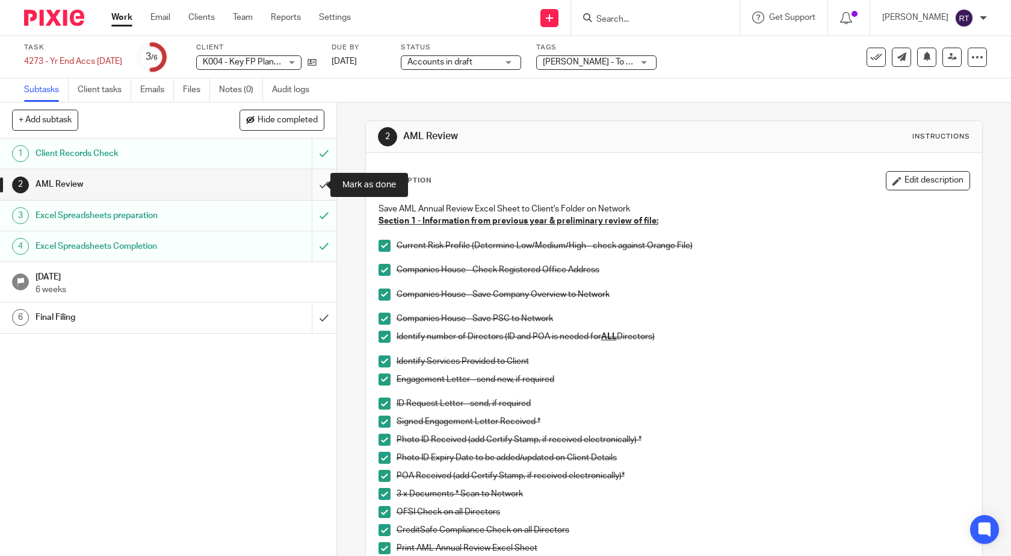
click at [313, 186] on input "submit" at bounding box center [168, 184] width 336 height 30
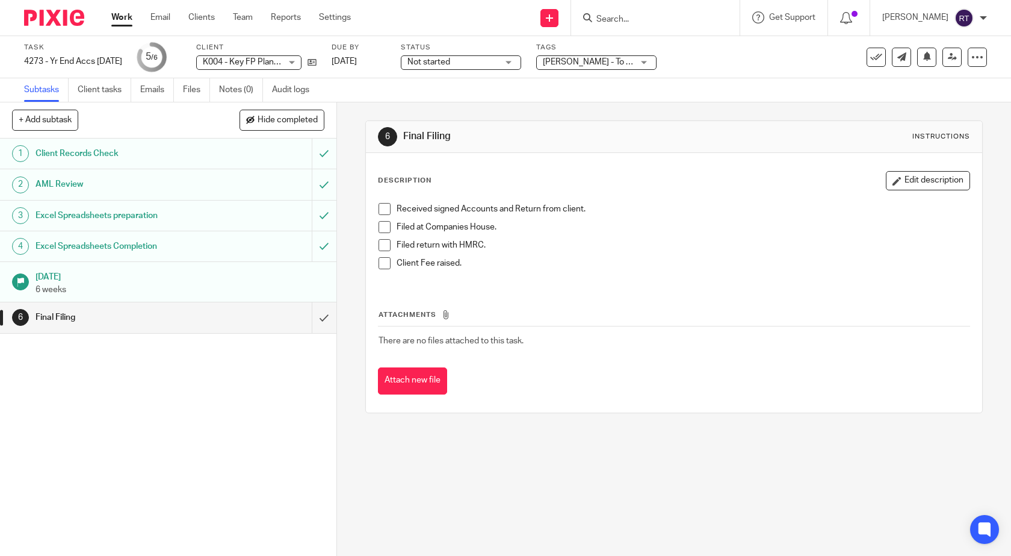
click at [652, 63] on div "[PERSON_NAME] - To review" at bounding box center [596, 62] width 120 height 14
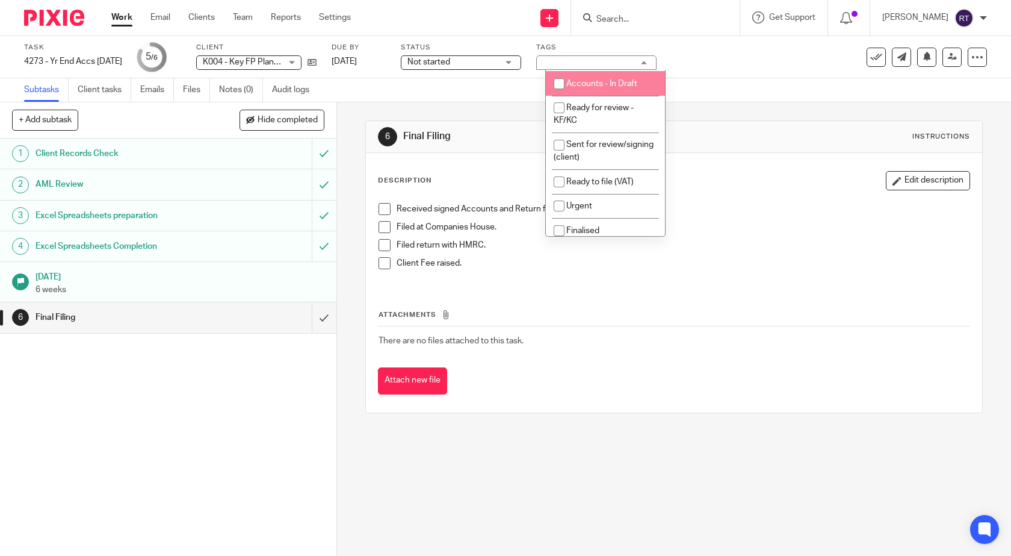
scroll to position [181, 0]
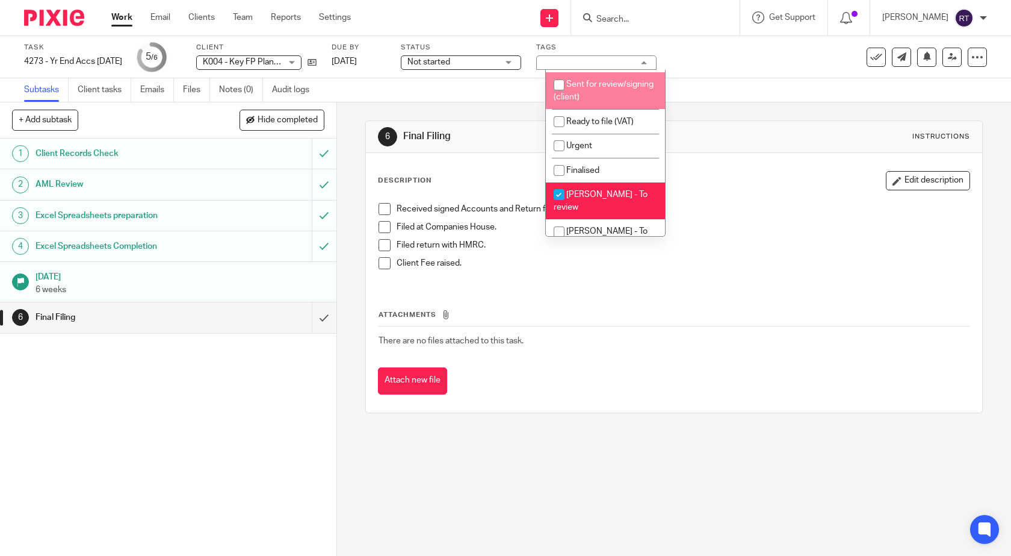
click at [560, 96] on input "checkbox" at bounding box center [559, 84] width 23 height 23
checkbox input "true"
click at [560, 206] on input "checkbox" at bounding box center [559, 194] width 23 height 23
checkbox input "false"
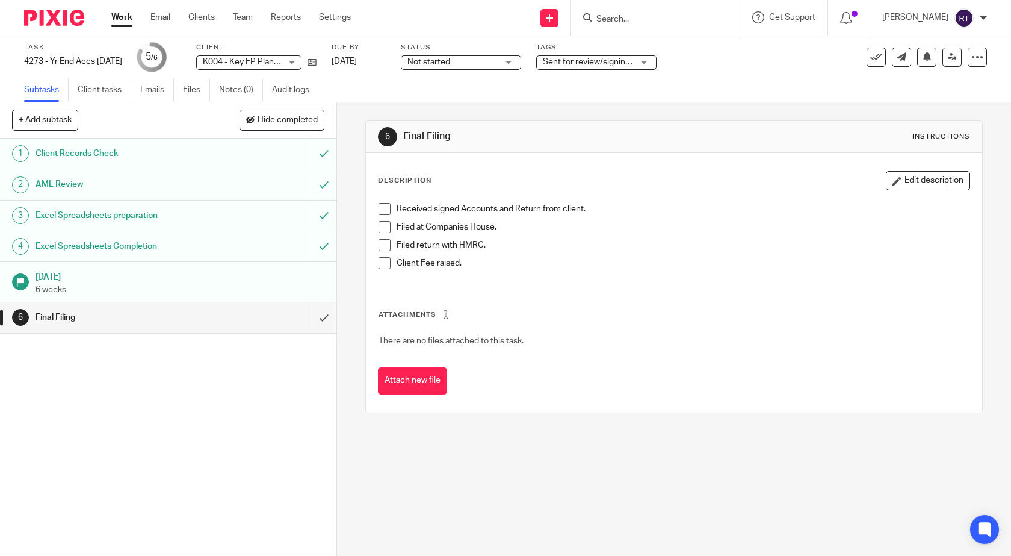
click at [127, 17] on link "Work" at bounding box center [121, 17] width 21 height 12
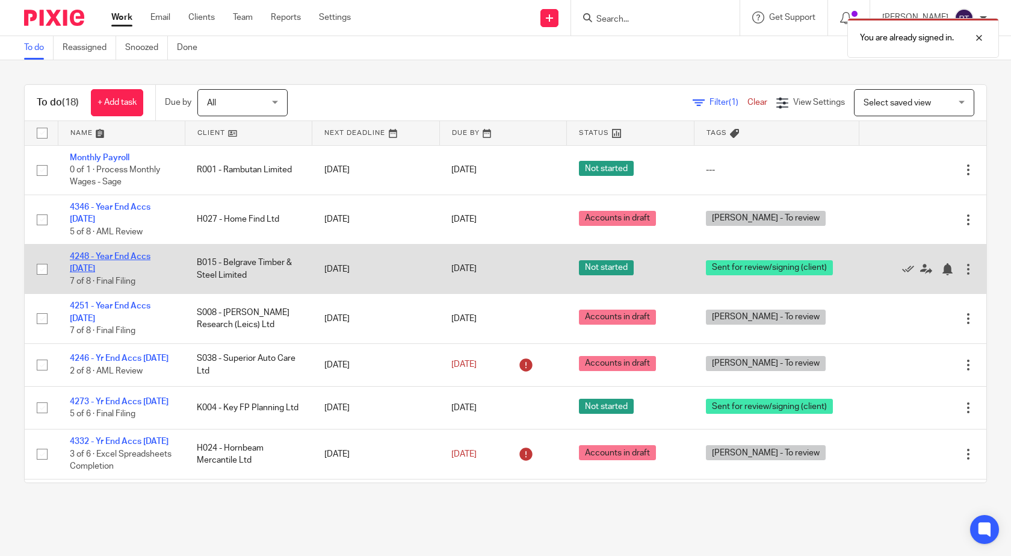
click at [122, 253] on link "4248 - Year End Accs [DATE]" at bounding box center [110, 262] width 81 height 20
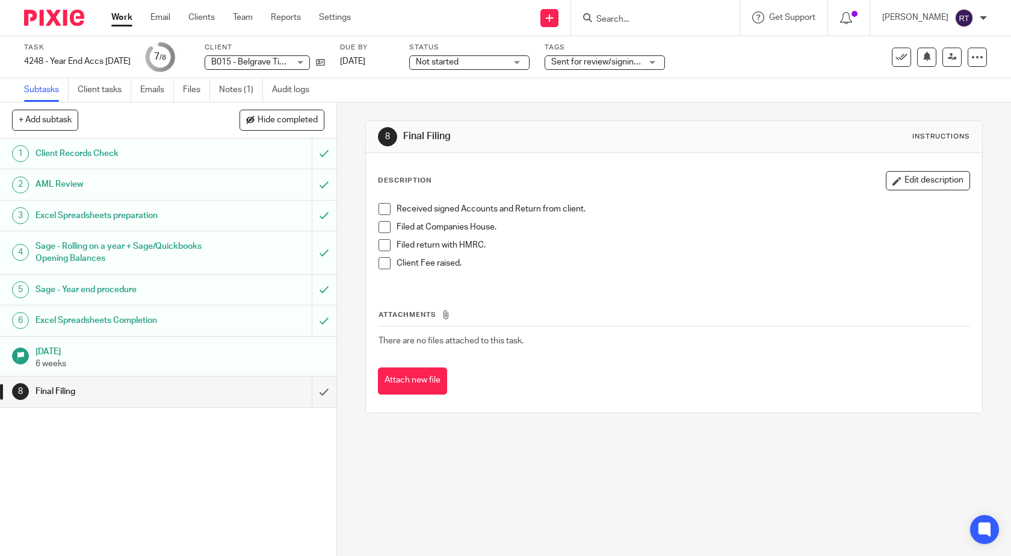
click at [660, 63] on div "Sent for review/signing (client)" at bounding box center [605, 62] width 120 height 14
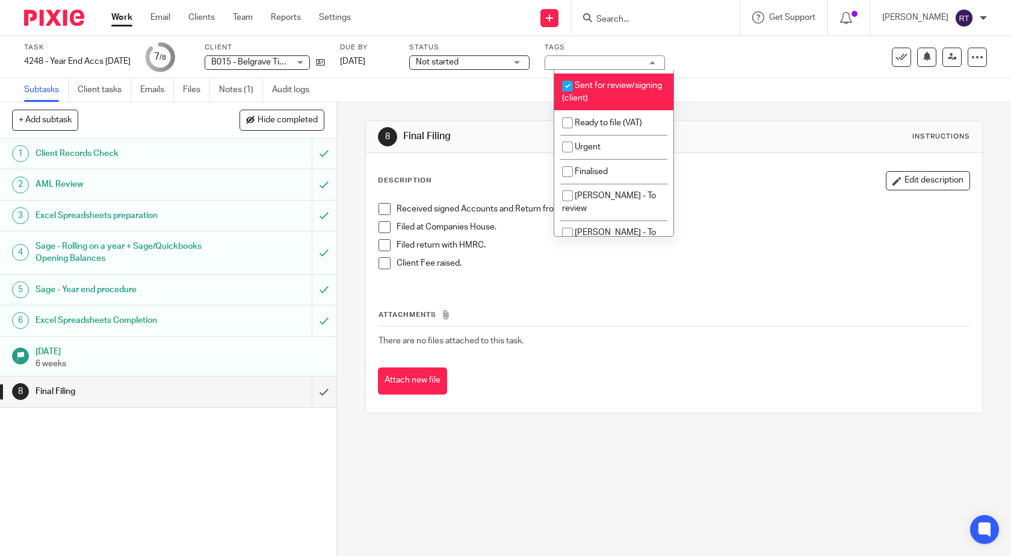
scroll to position [181, 0]
click at [569, 96] on input "checkbox" at bounding box center [567, 84] width 23 height 23
checkbox input "false"
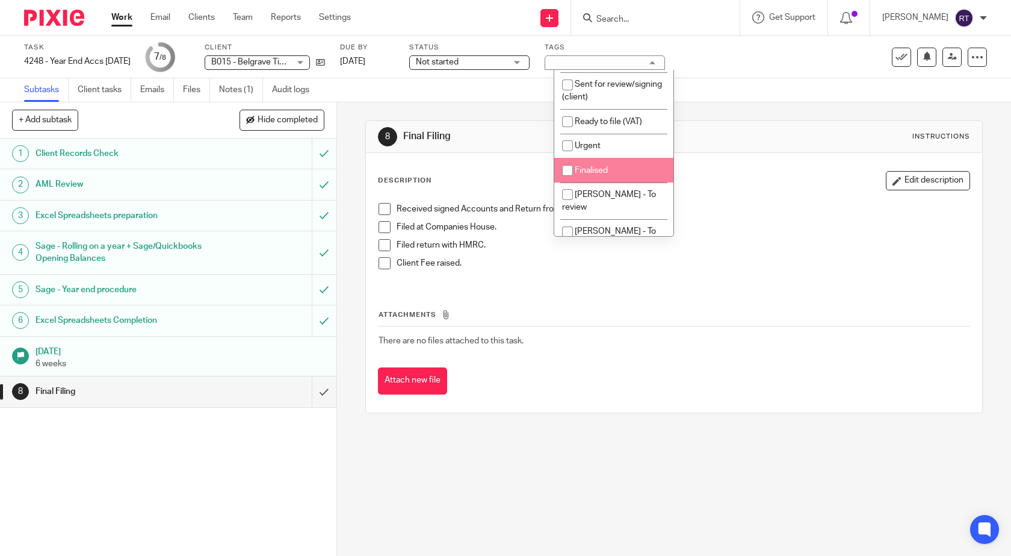
click at [568, 182] on input "checkbox" at bounding box center [567, 170] width 23 height 23
checkbox input "true"
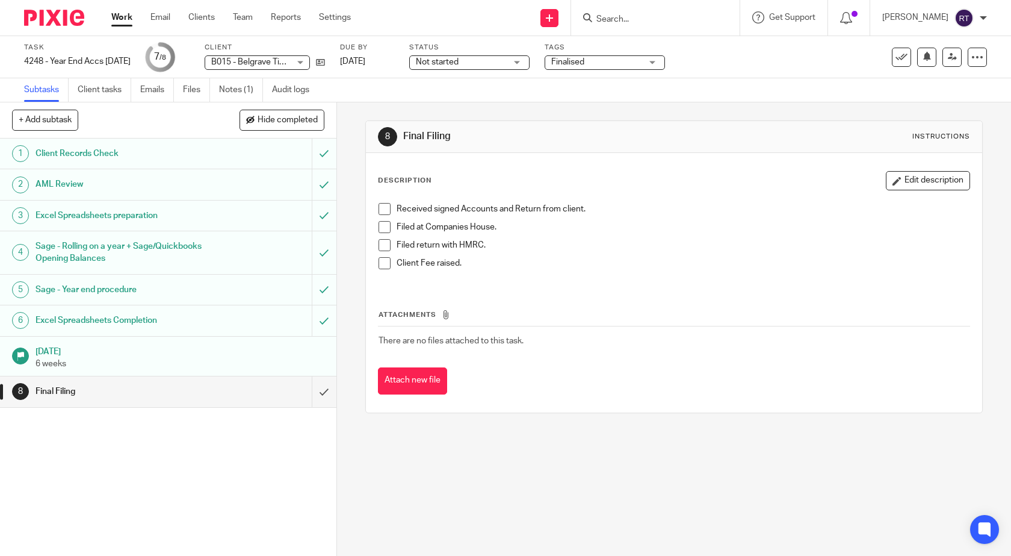
click at [379, 212] on span at bounding box center [385, 209] width 12 height 12
click at [380, 226] on span at bounding box center [385, 227] width 12 height 12
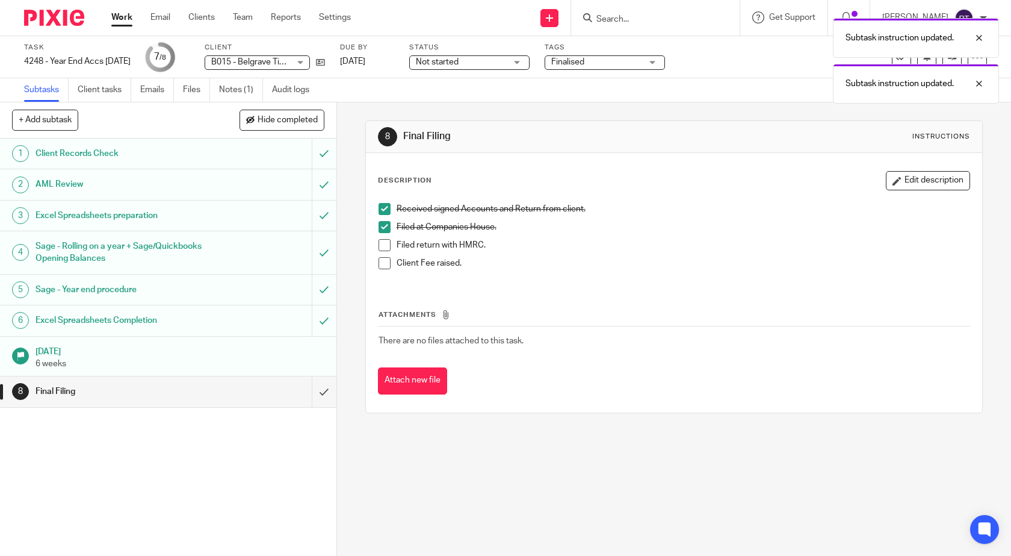
click at [380, 247] on span at bounding box center [385, 245] width 12 height 12
click at [381, 265] on span at bounding box center [385, 263] width 12 height 12
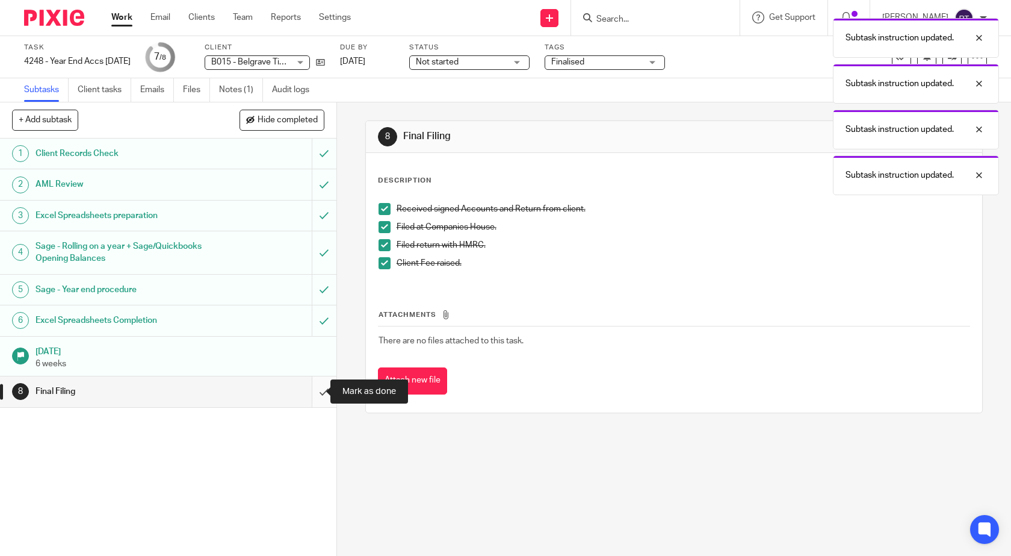
click at [314, 388] on input "submit" at bounding box center [168, 391] width 336 height 30
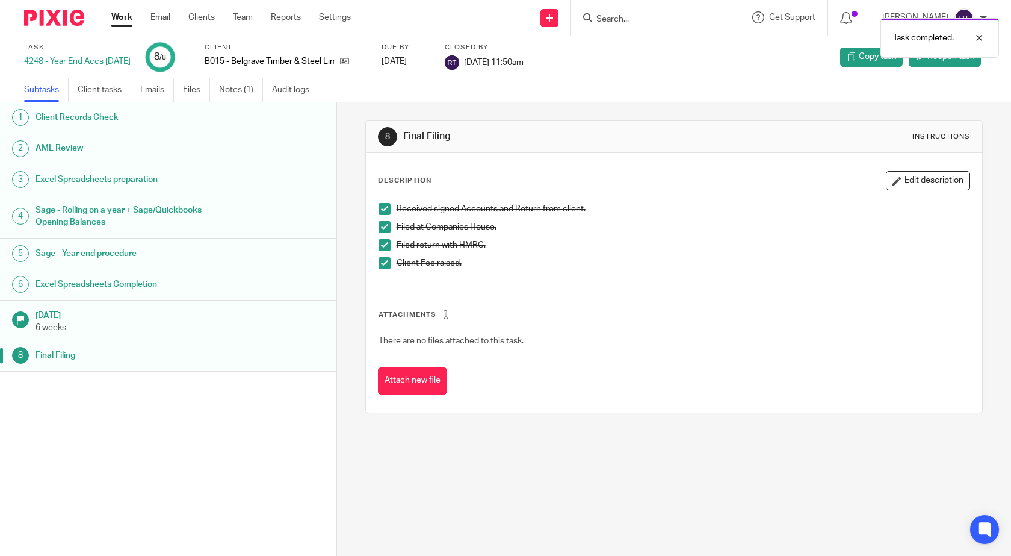
click at [125, 16] on link "Work" at bounding box center [121, 17] width 21 height 12
